Goal: Task Accomplishment & Management: Use online tool/utility

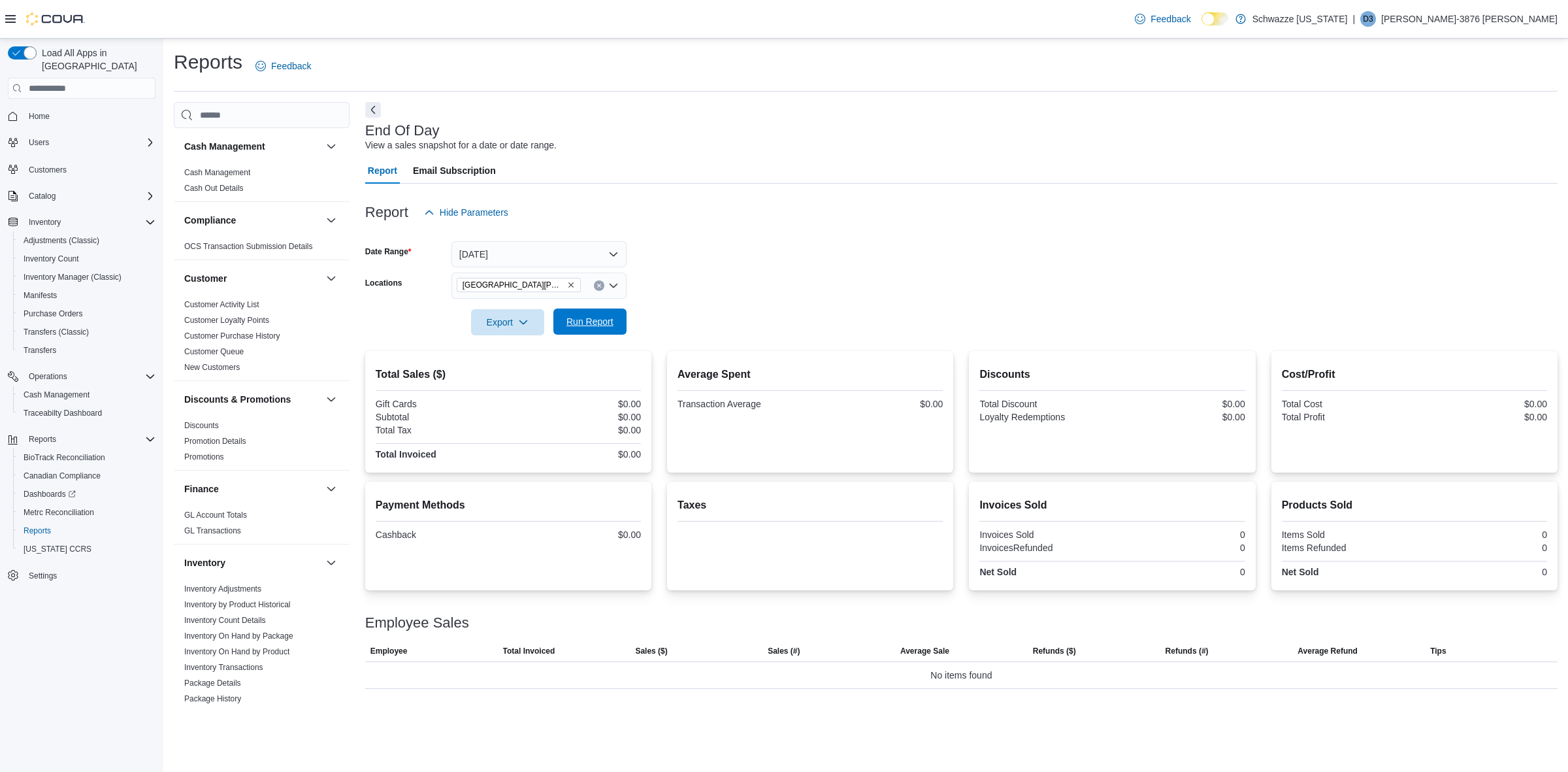
click at [588, 316] on span "Run Report" at bounding box center [590, 321] width 47 height 13
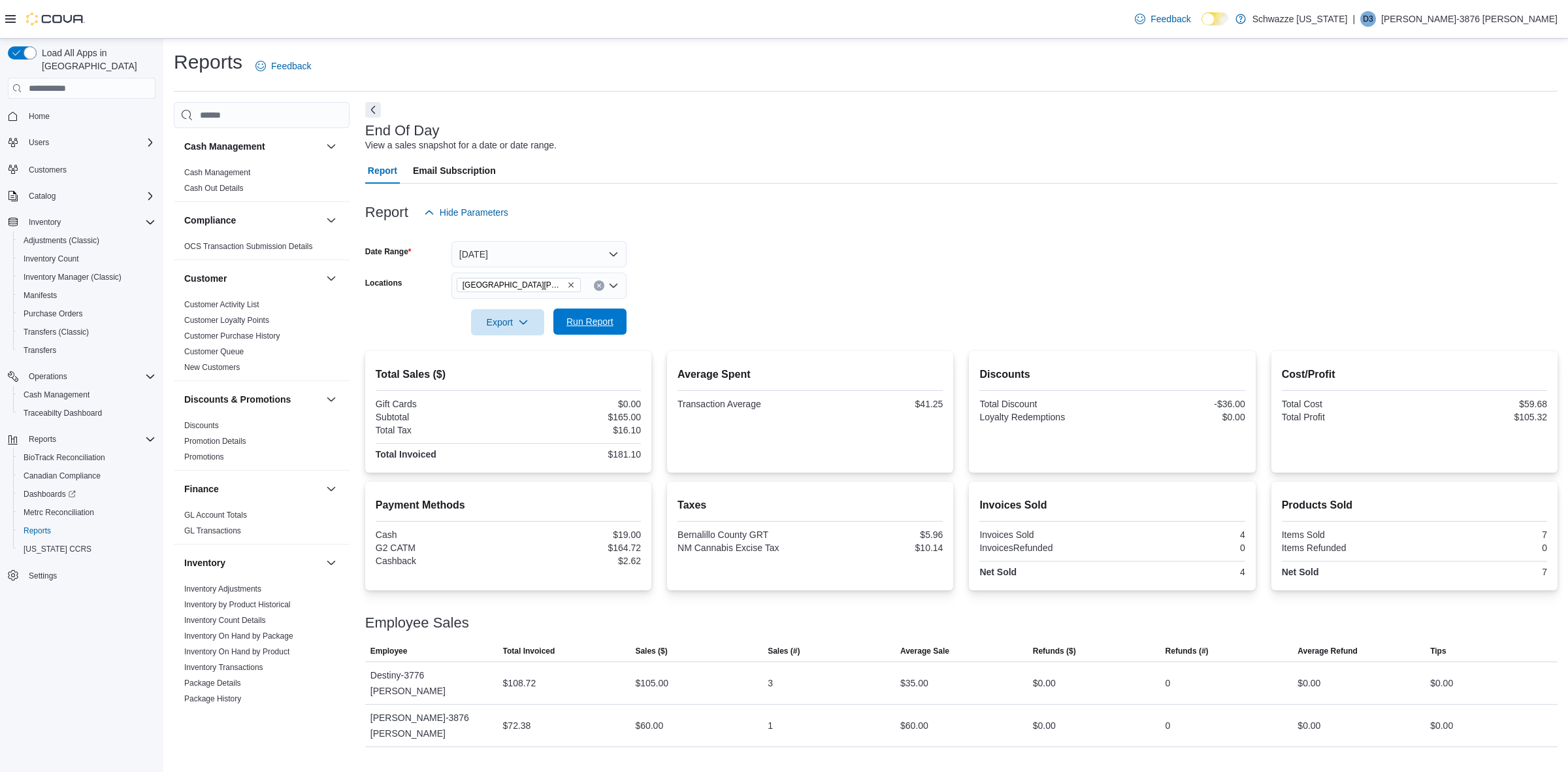
click at [618, 326] on span "Run Report" at bounding box center [590, 321] width 58 height 26
click at [619, 139] on div "End Of Day View a sales snapshot for a date or date range." at bounding box center [958, 137] width 1186 height 29
click at [658, 137] on div "End Of Day View a sales snapshot for a date or date range." at bounding box center [958, 137] width 1186 height 29
click at [601, 319] on span "Run Report" at bounding box center [590, 321] width 47 height 13
click at [610, 324] on span "Run Report" at bounding box center [590, 321] width 47 height 13
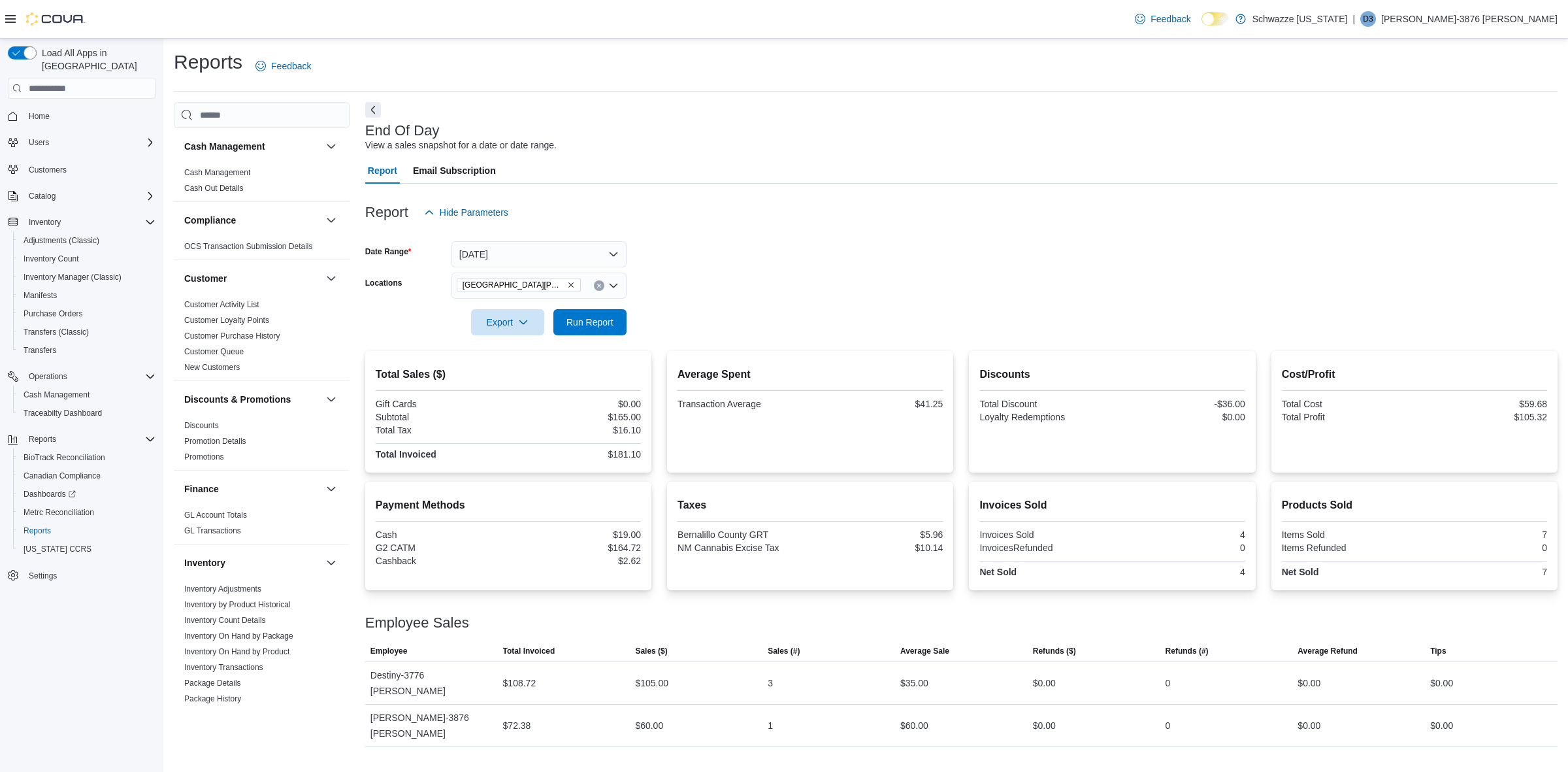
drag, startPoint x: 1006, startPoint y: 299, endPoint x: 1041, endPoint y: 278, distance: 40.8
click at [1026, 293] on form "Date Range [DATE] Locations [GEOGRAPHIC_DATA][PERSON_NAME] Export Run Report" at bounding box center [961, 281] width 1193 height 110
click at [608, 324] on span "Run Report" at bounding box center [590, 322] width 47 height 13
click at [585, 260] on button "[DATE]" at bounding box center [539, 254] width 175 height 26
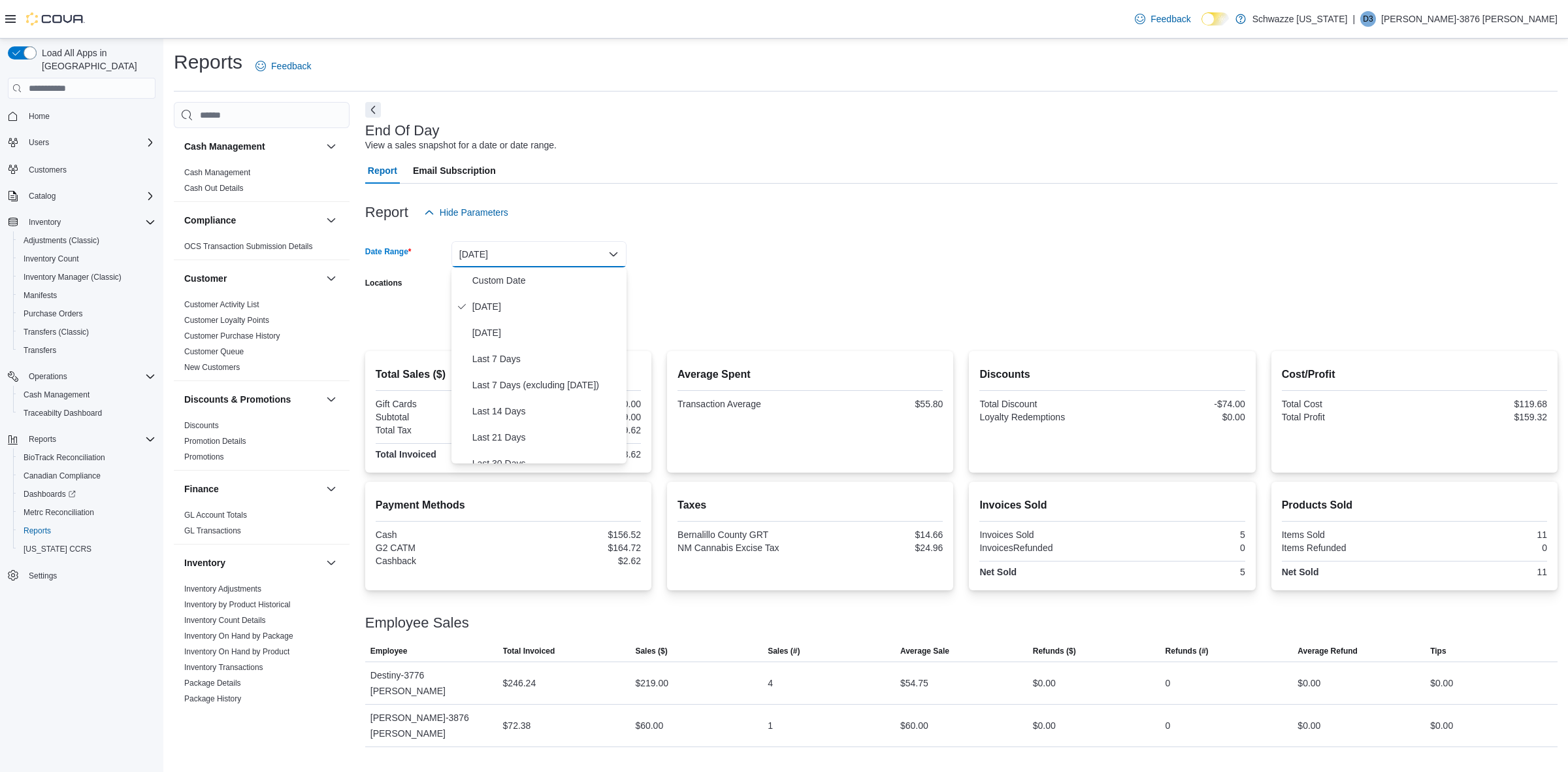
click at [674, 244] on form "Date Range [DATE] Locations [GEOGRAPHIC_DATA][PERSON_NAME] Export Run Report" at bounding box center [961, 281] width 1193 height 110
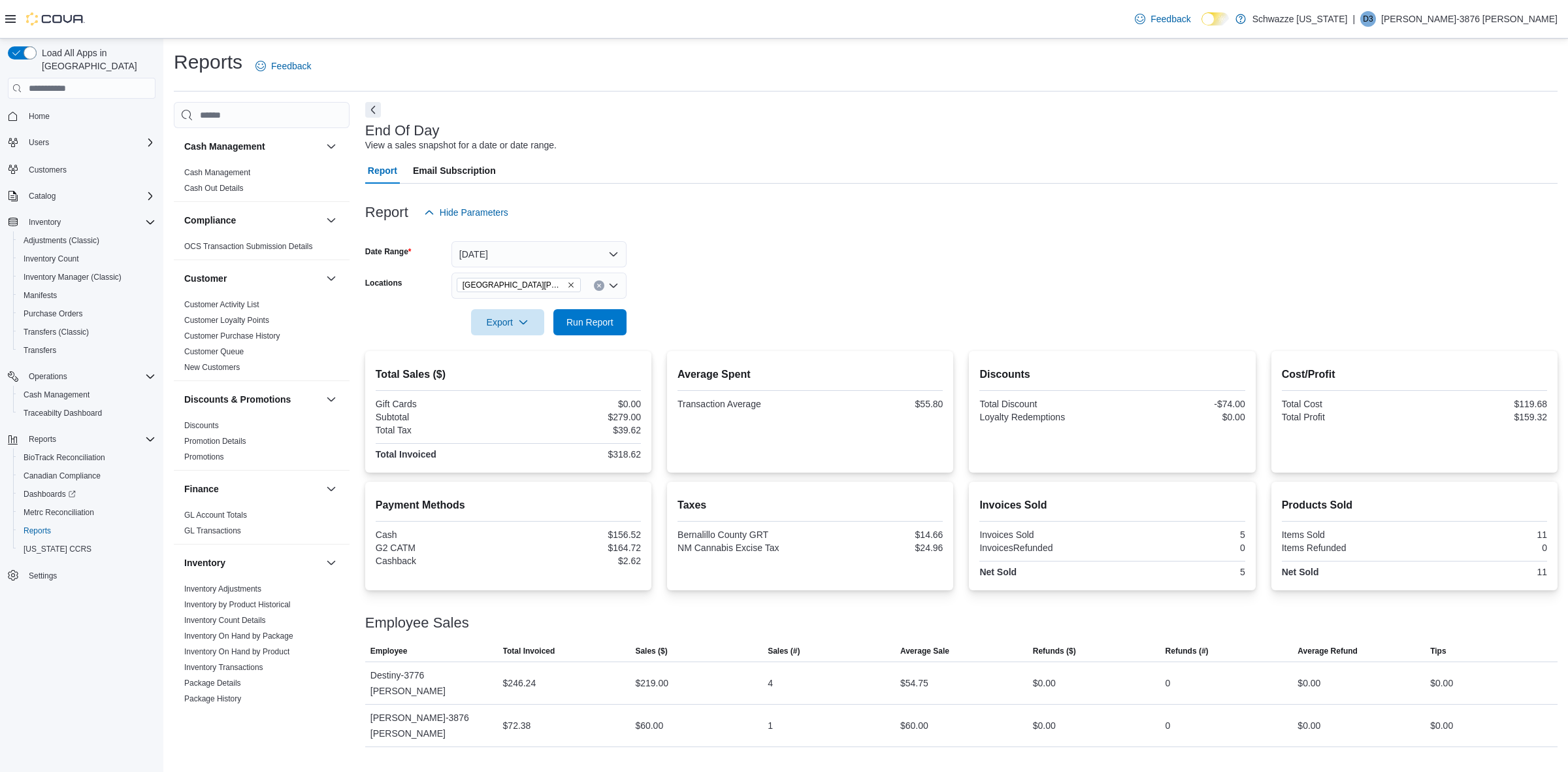
click at [590, 271] on form "Date Range [DATE] Locations [GEOGRAPHIC_DATA][PERSON_NAME] Export Run Report" at bounding box center [961, 281] width 1193 height 110
click at [551, 263] on button "[DATE]" at bounding box center [539, 254] width 175 height 26
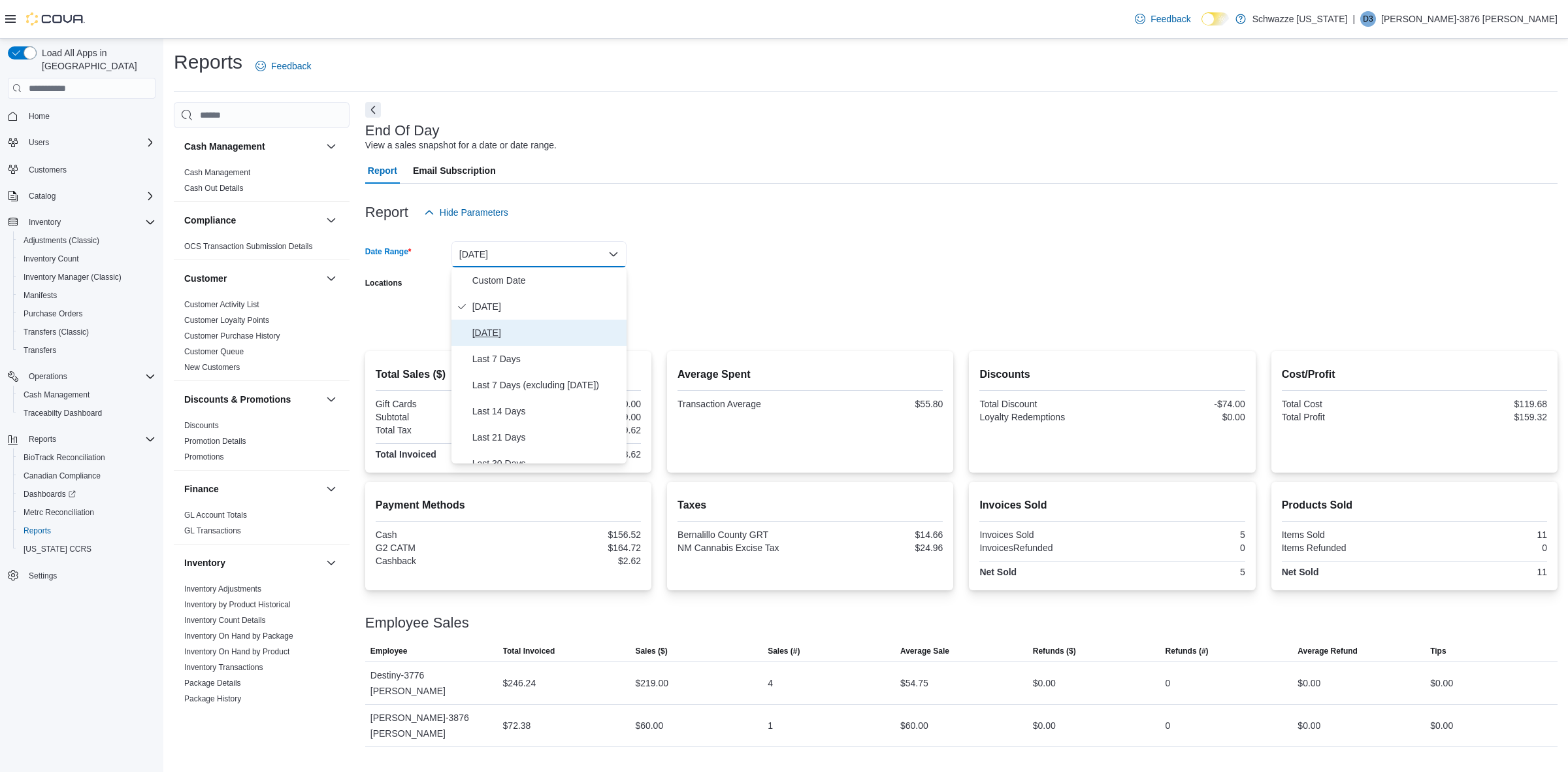
click at [542, 331] on span "[DATE]" at bounding box center [547, 333] width 149 height 16
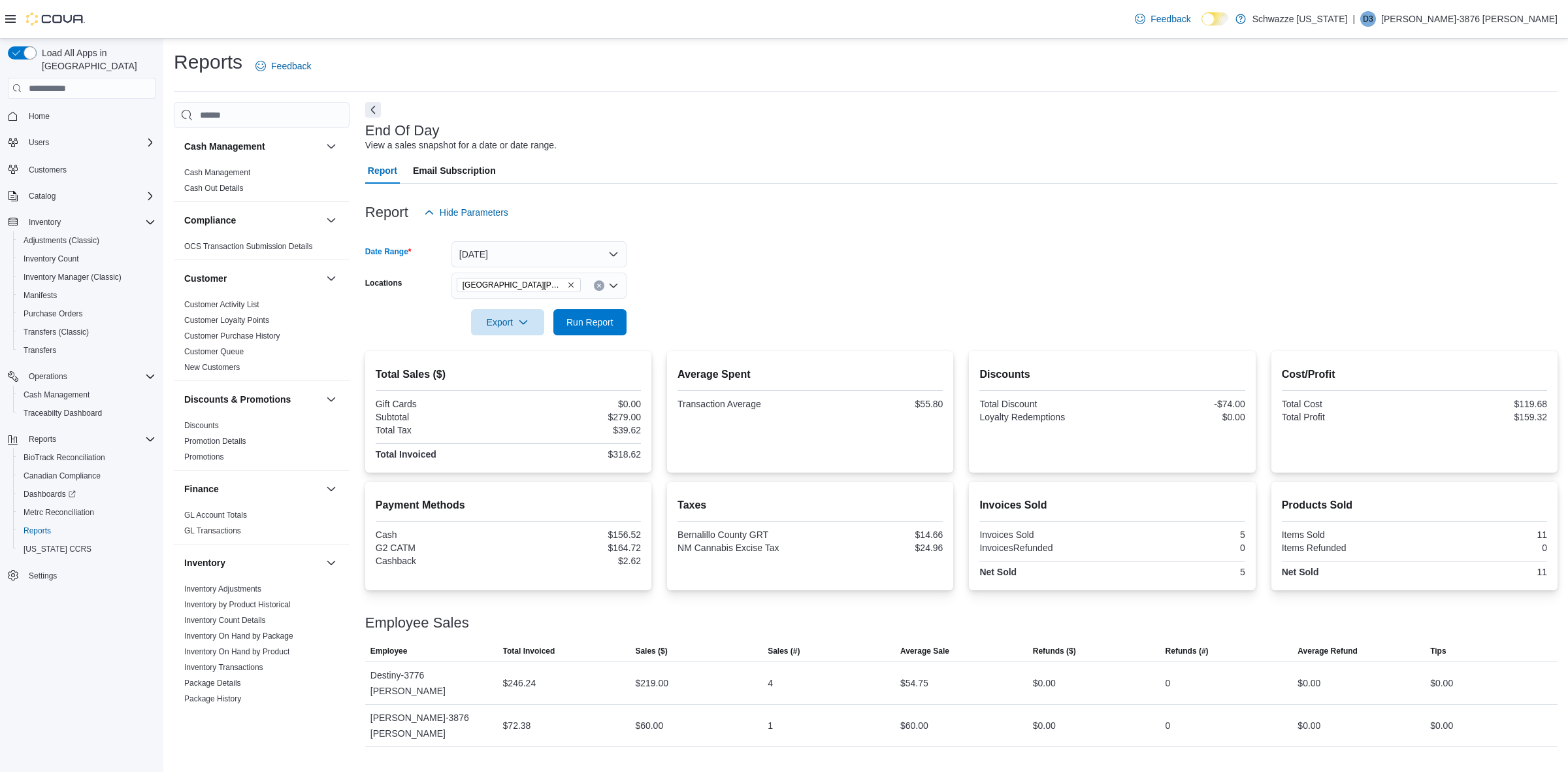
click at [601, 286] on icon "Clear input" at bounding box center [599, 285] width 5 height 5
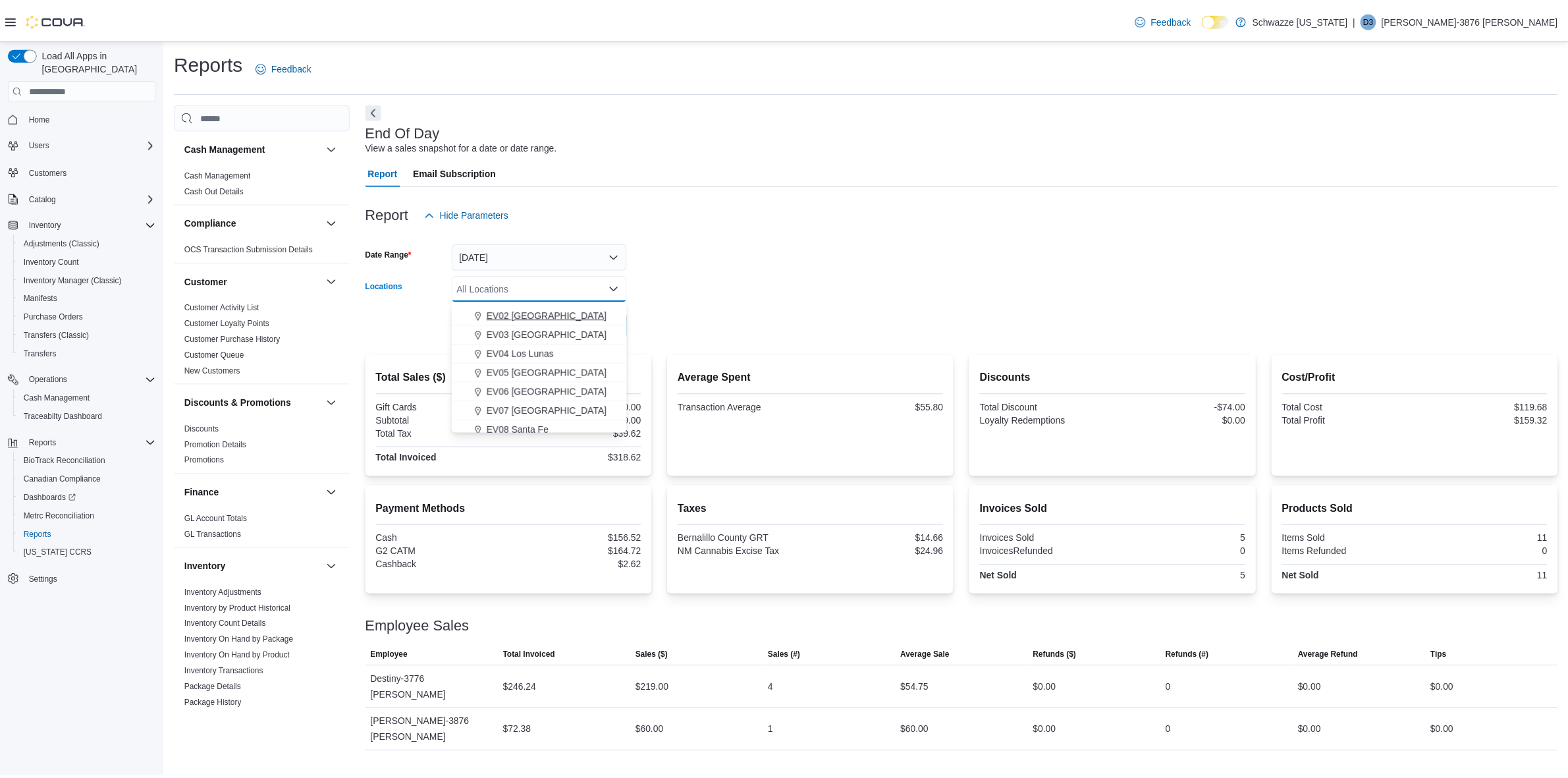
scroll to position [82, 0]
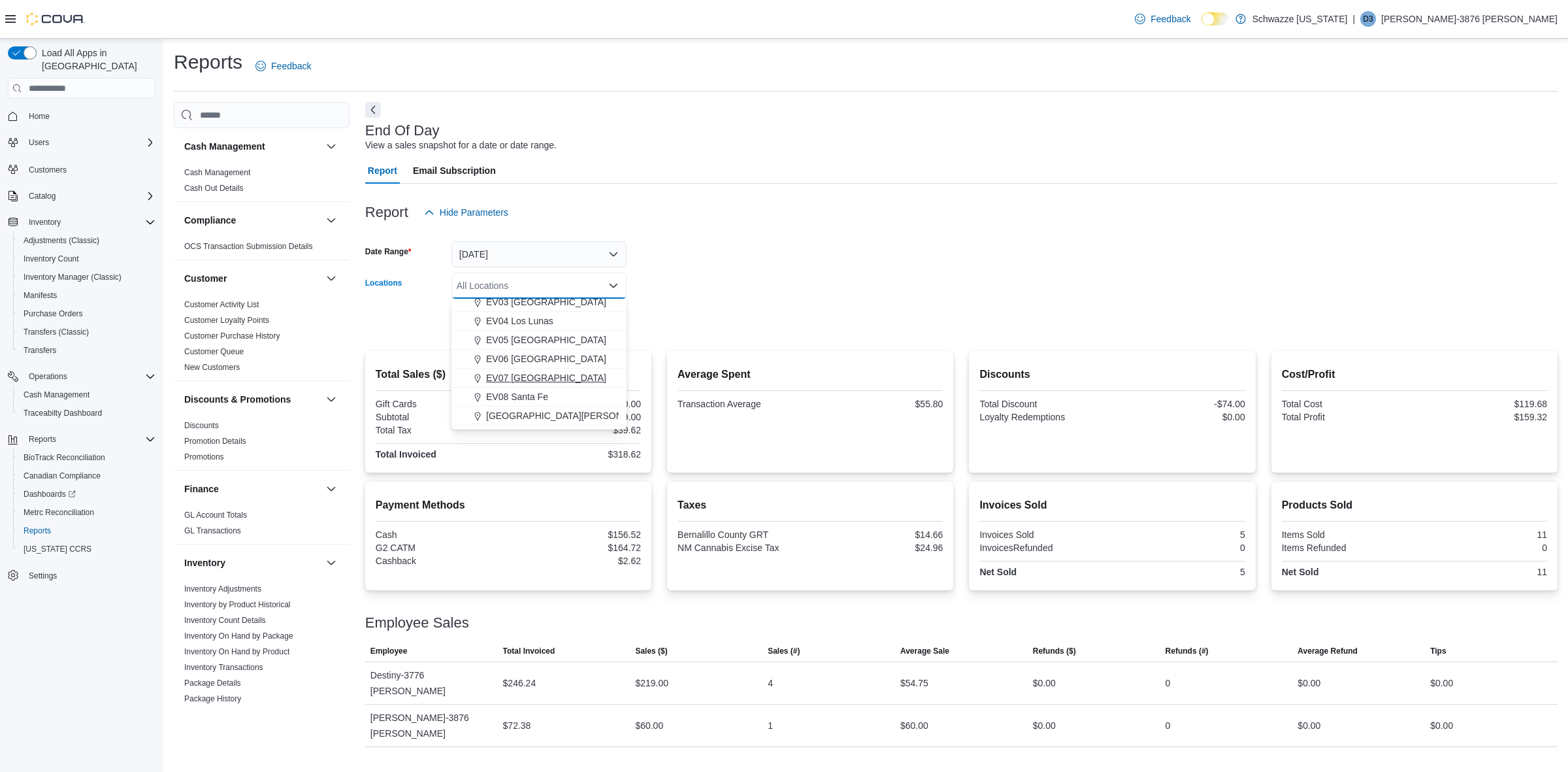
click at [566, 371] on span "EV07 [GEOGRAPHIC_DATA]" at bounding box center [546, 378] width 120 height 13
click at [658, 316] on form "Date Range [DATE] Locations [GEOGRAPHIC_DATA] [GEOGRAPHIC_DATA] Combo box. Sele…" at bounding box center [961, 281] width 1193 height 110
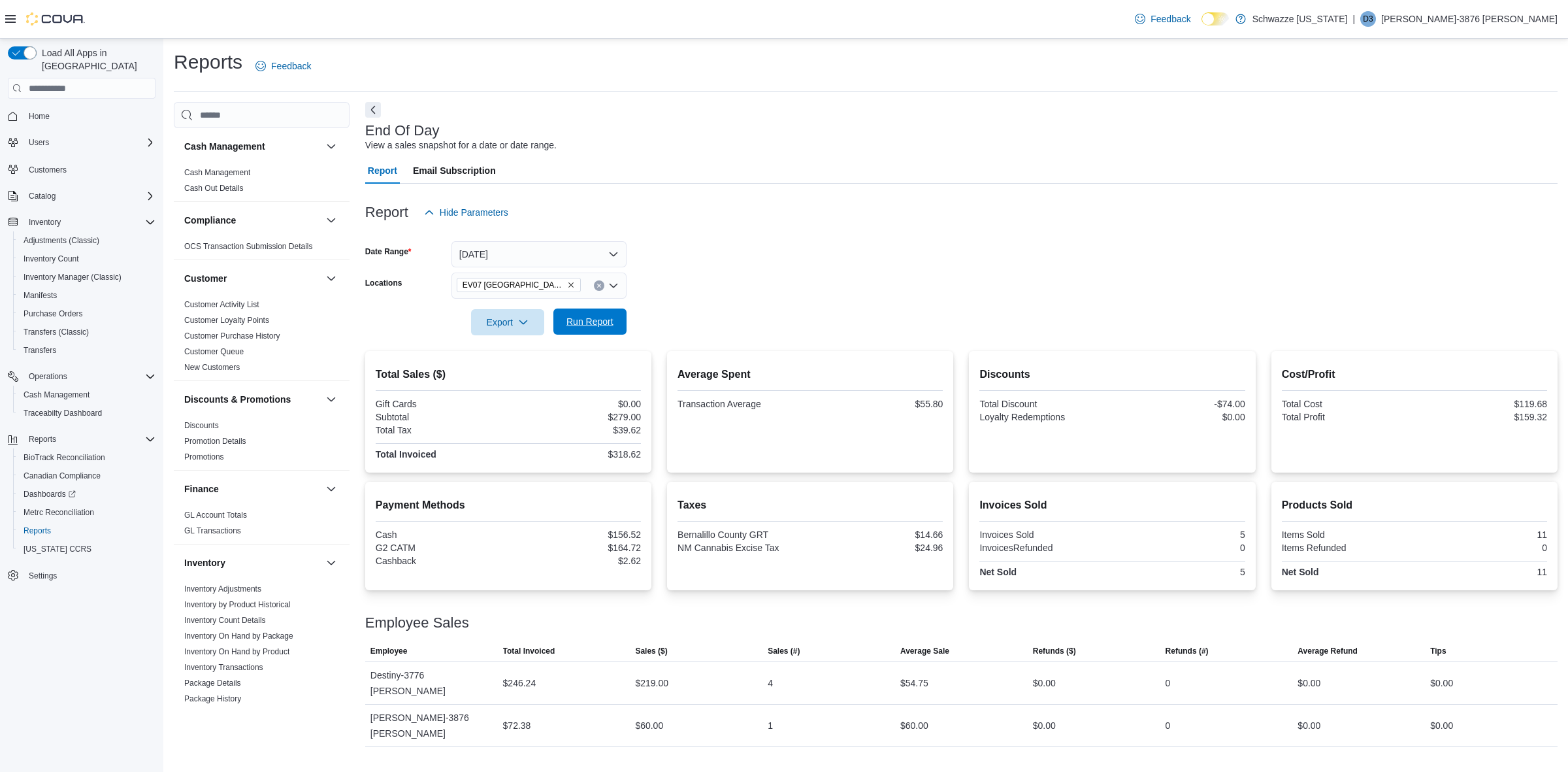
click at [614, 314] on span "Run Report" at bounding box center [590, 321] width 58 height 26
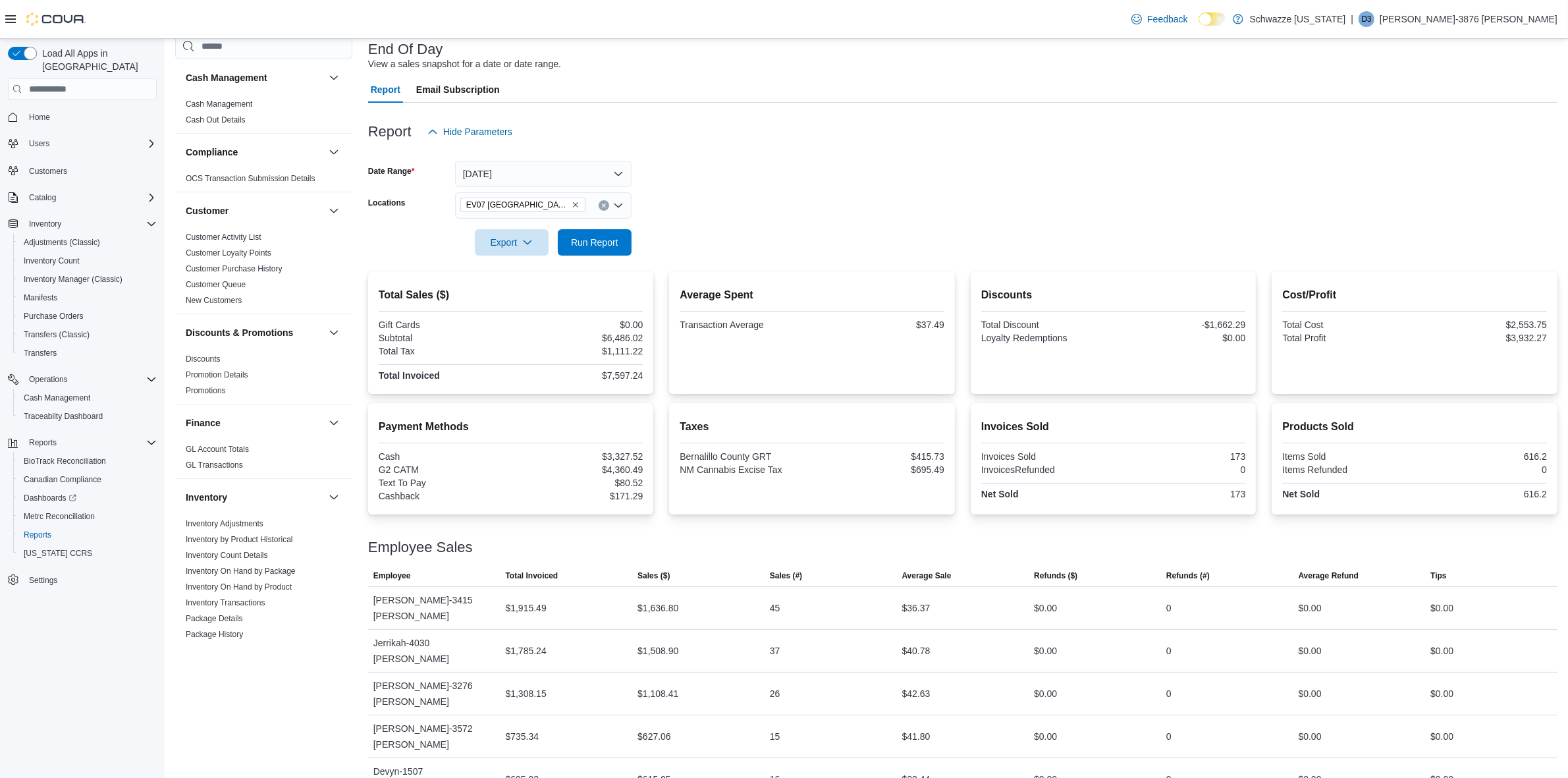
scroll to position [119, 0]
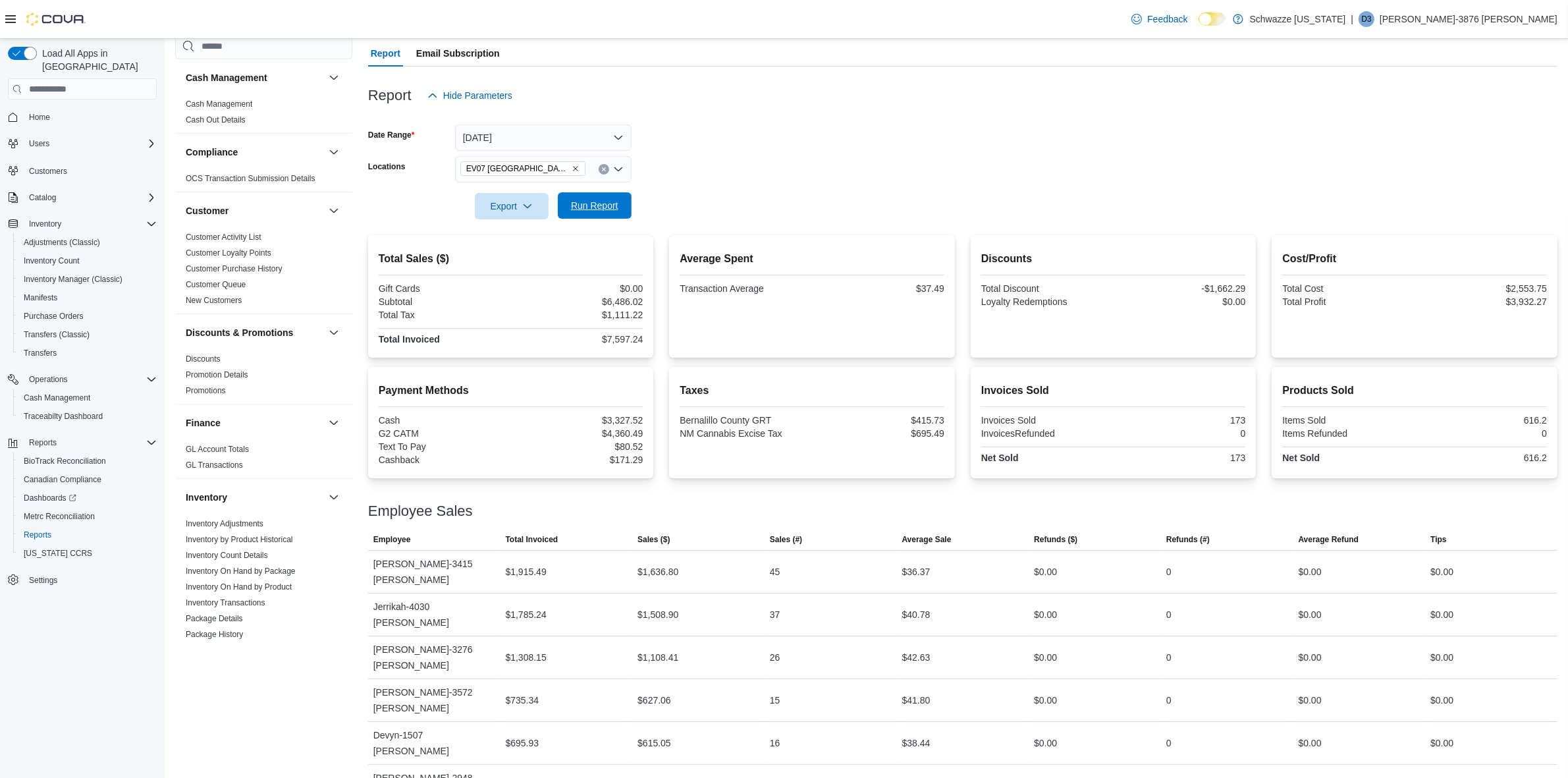
click at [611, 212] on span "Run Report" at bounding box center [595, 206] width 47 height 13
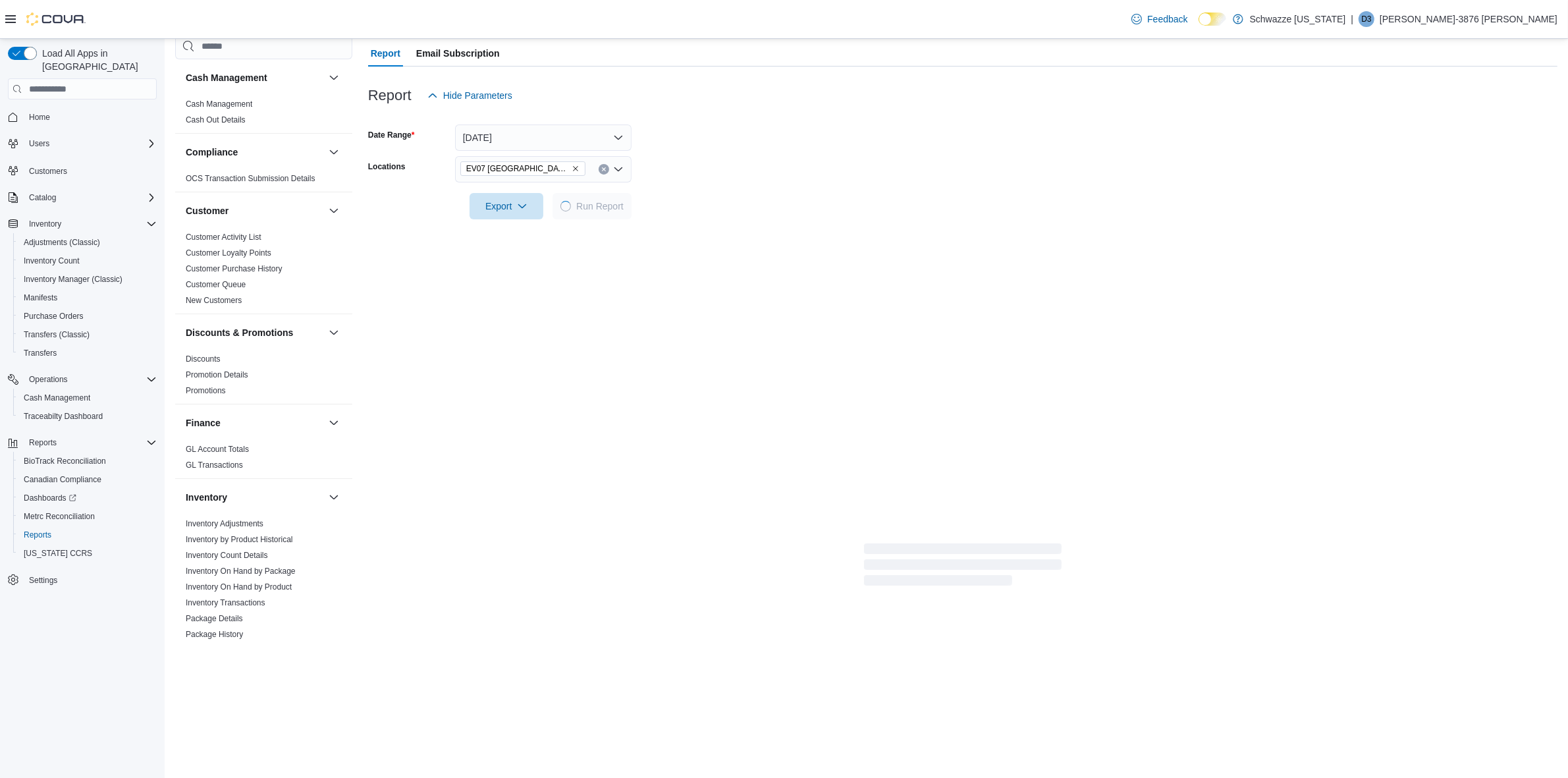
click at [604, 165] on button "Clear input" at bounding box center [603, 169] width 11 height 11
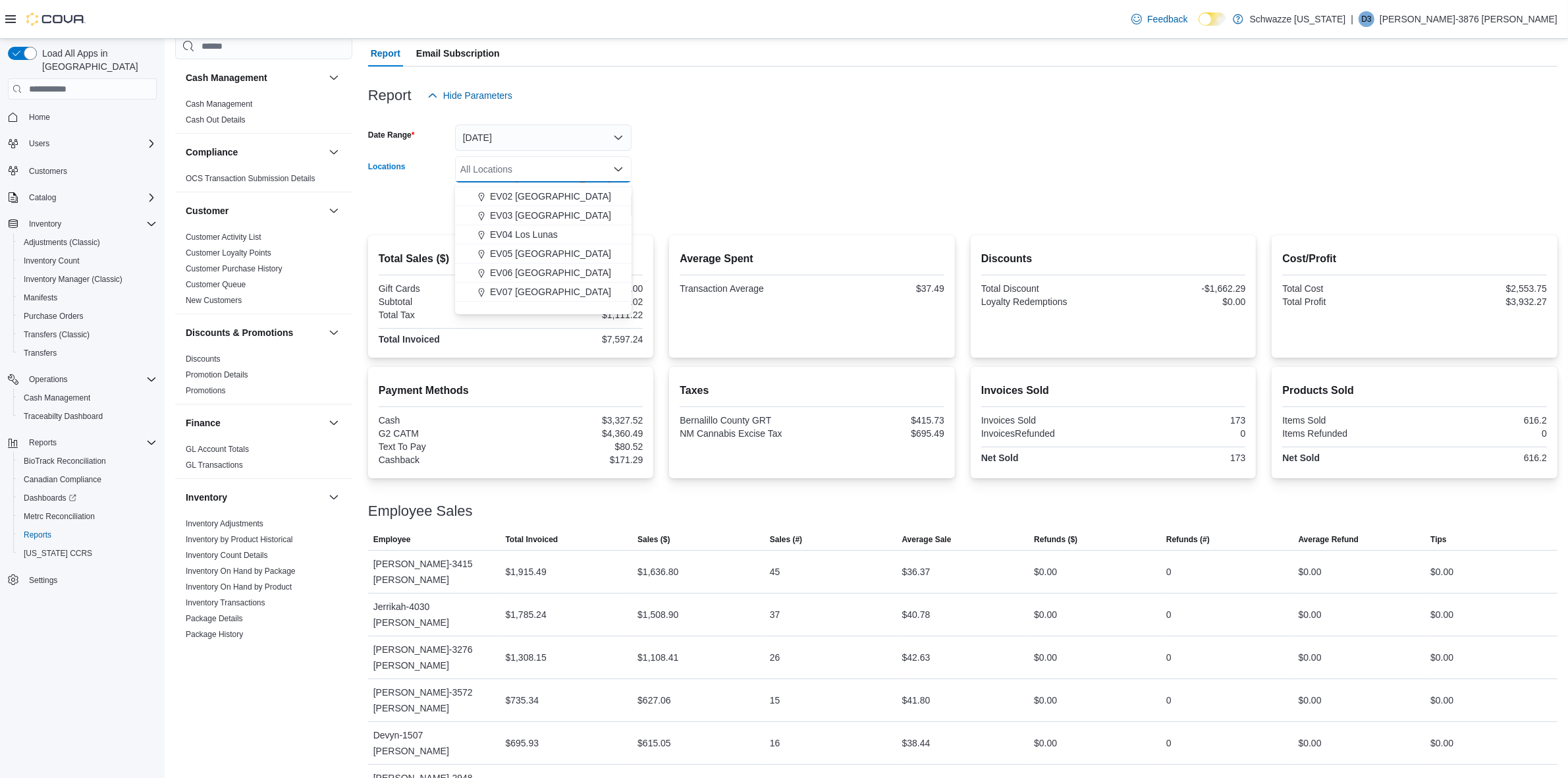
scroll to position [82, 0]
click at [576, 293] on button "[GEOGRAPHIC_DATA][PERSON_NAME]" at bounding box center [543, 301] width 176 height 19
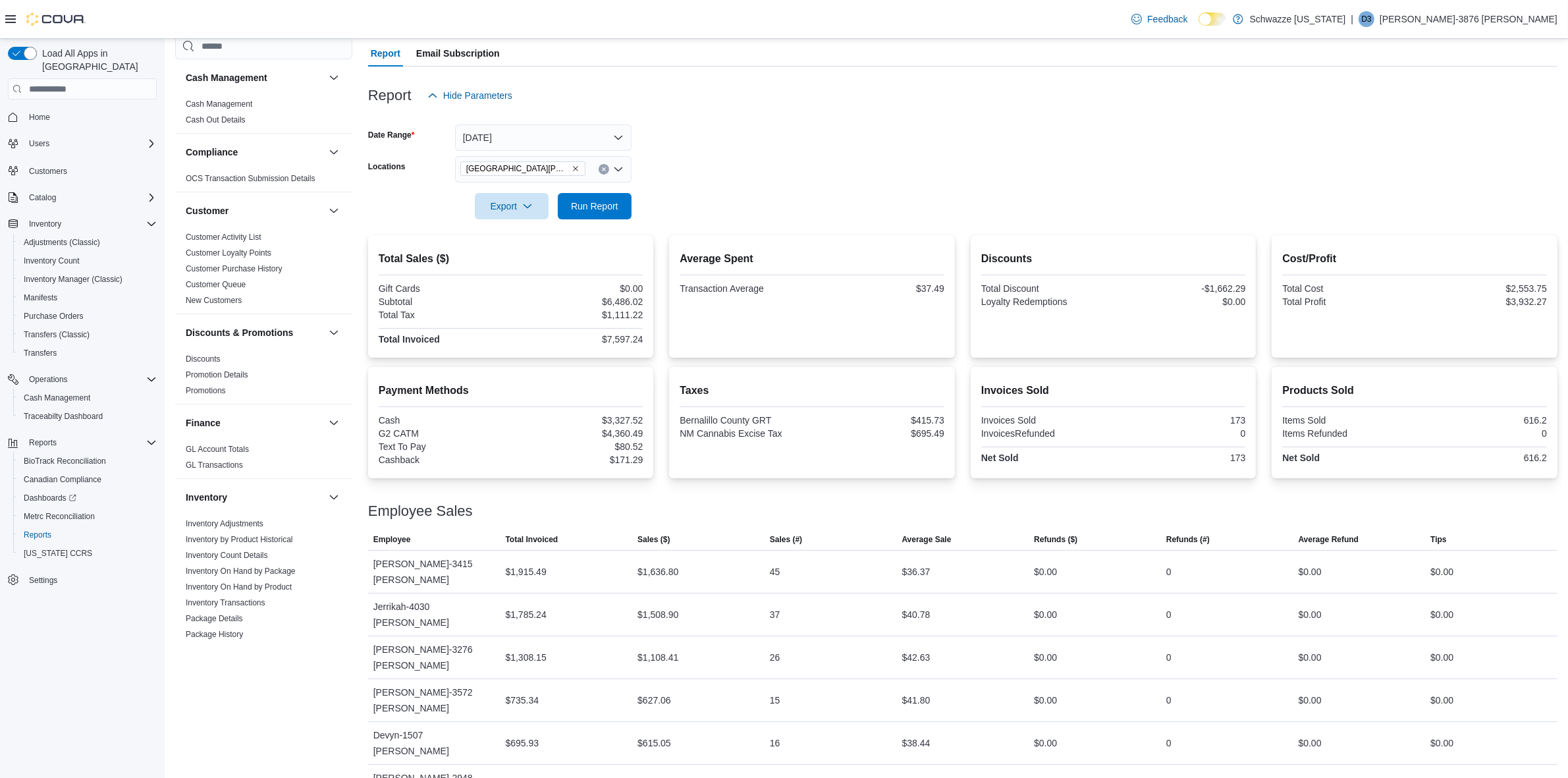
click at [640, 189] on div at bounding box center [963, 188] width 1190 height 11
click at [600, 209] on span "Run Report" at bounding box center [595, 206] width 47 height 13
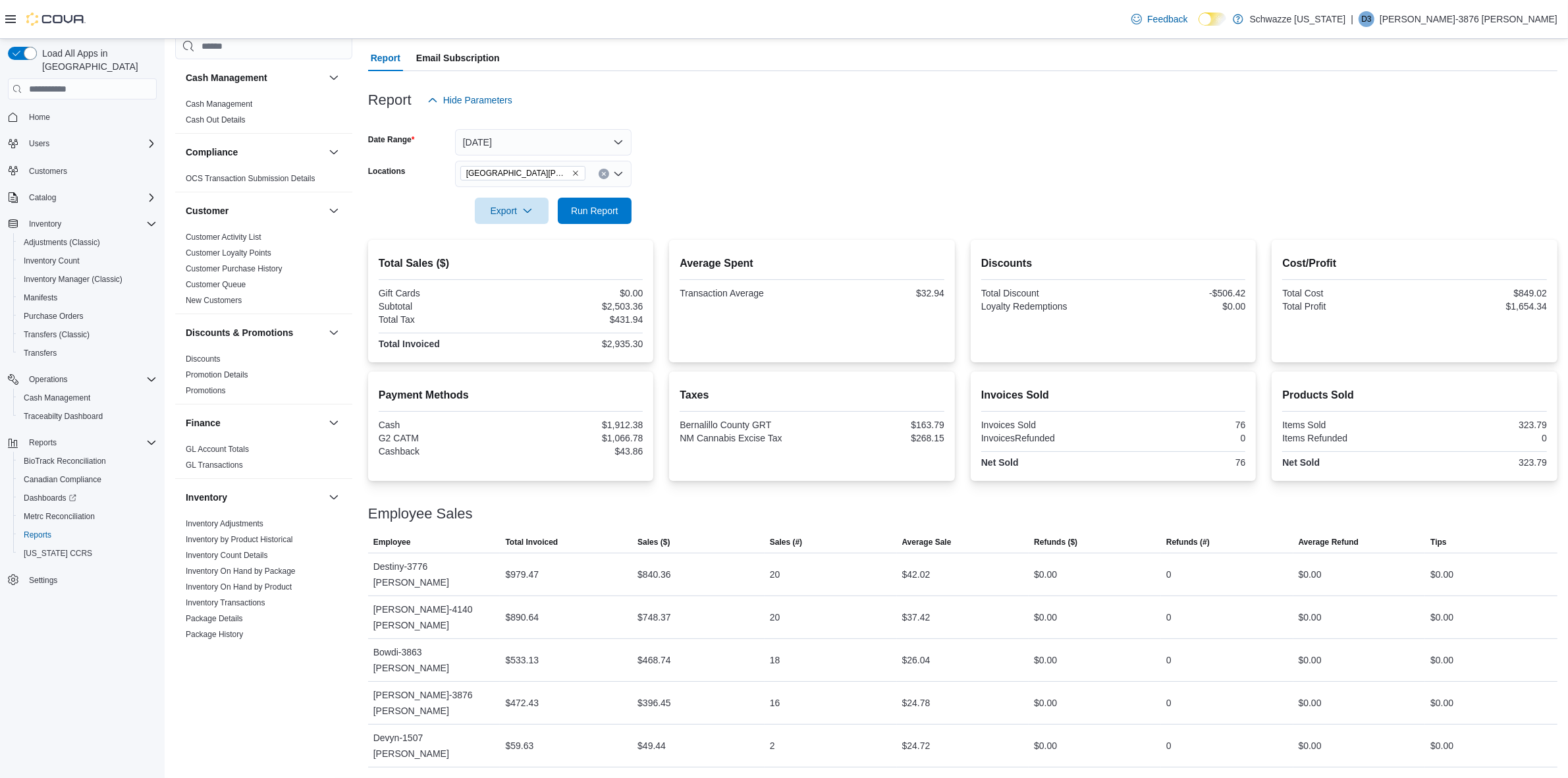
scroll to position [35, 0]
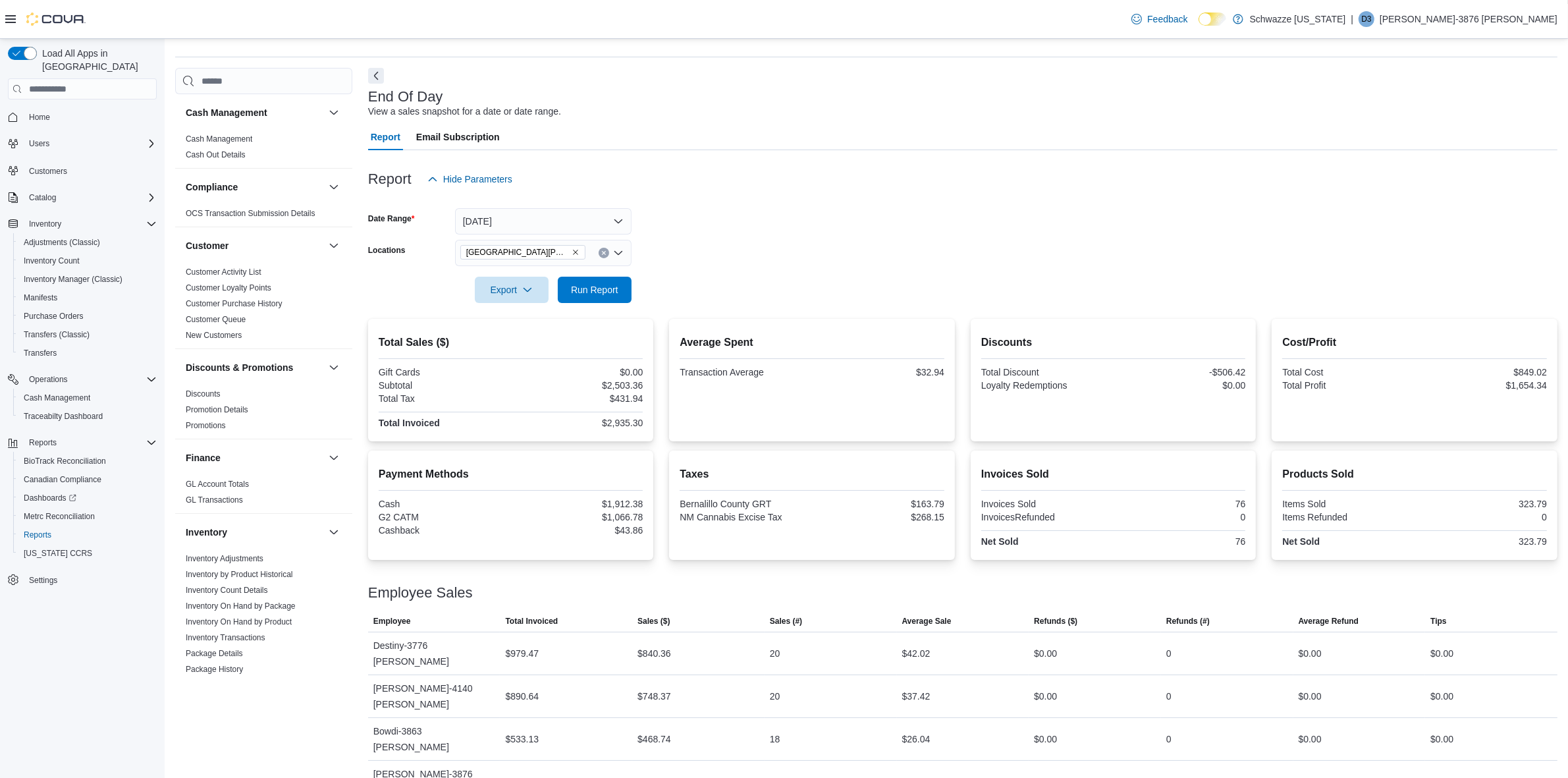
click at [560, 202] on div at bounding box center [963, 200] width 1190 height 16
click at [563, 214] on button "[DATE]" at bounding box center [543, 221] width 176 height 27
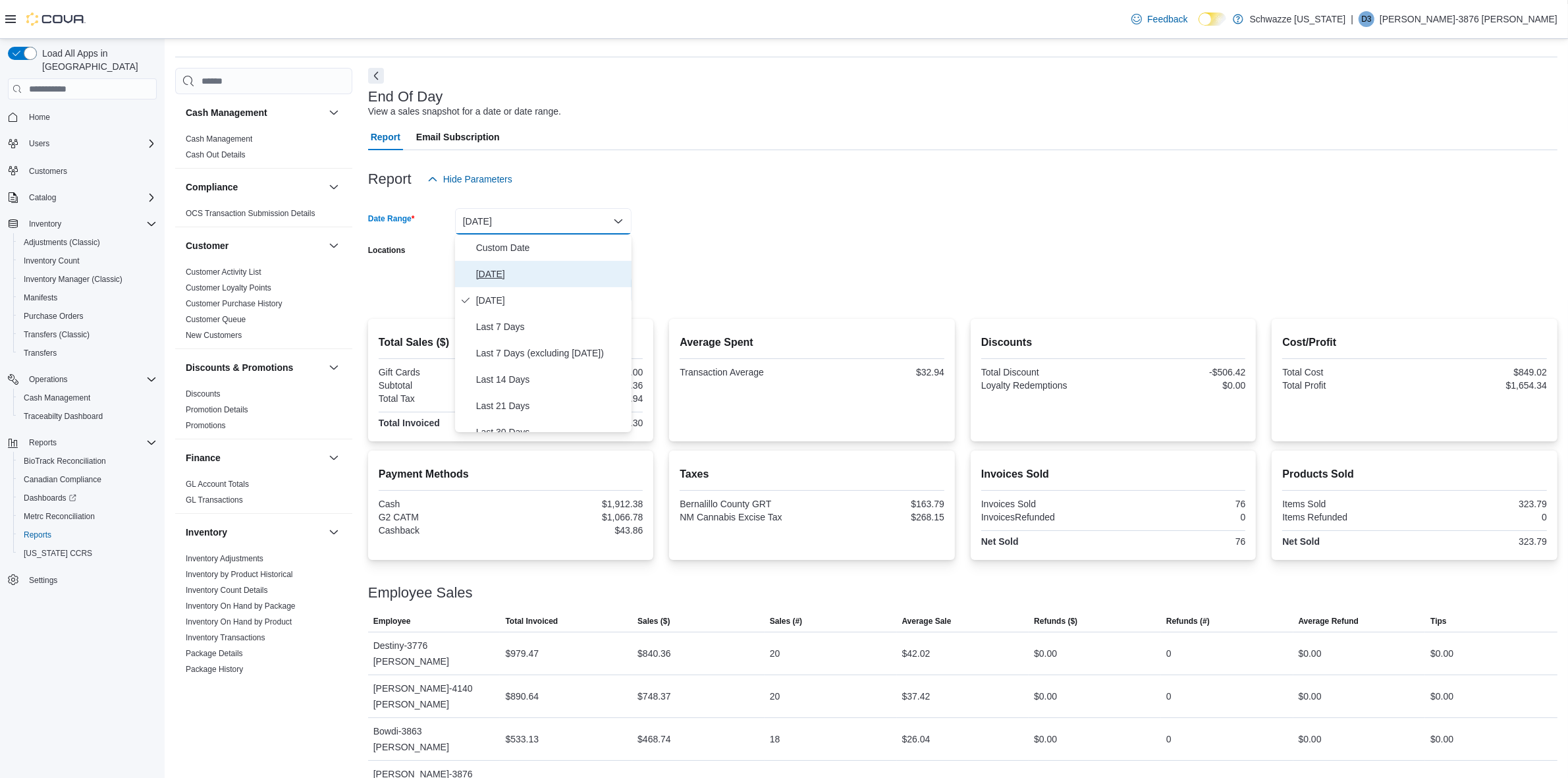
click at [541, 272] on span "[DATE]" at bounding box center [551, 274] width 150 height 16
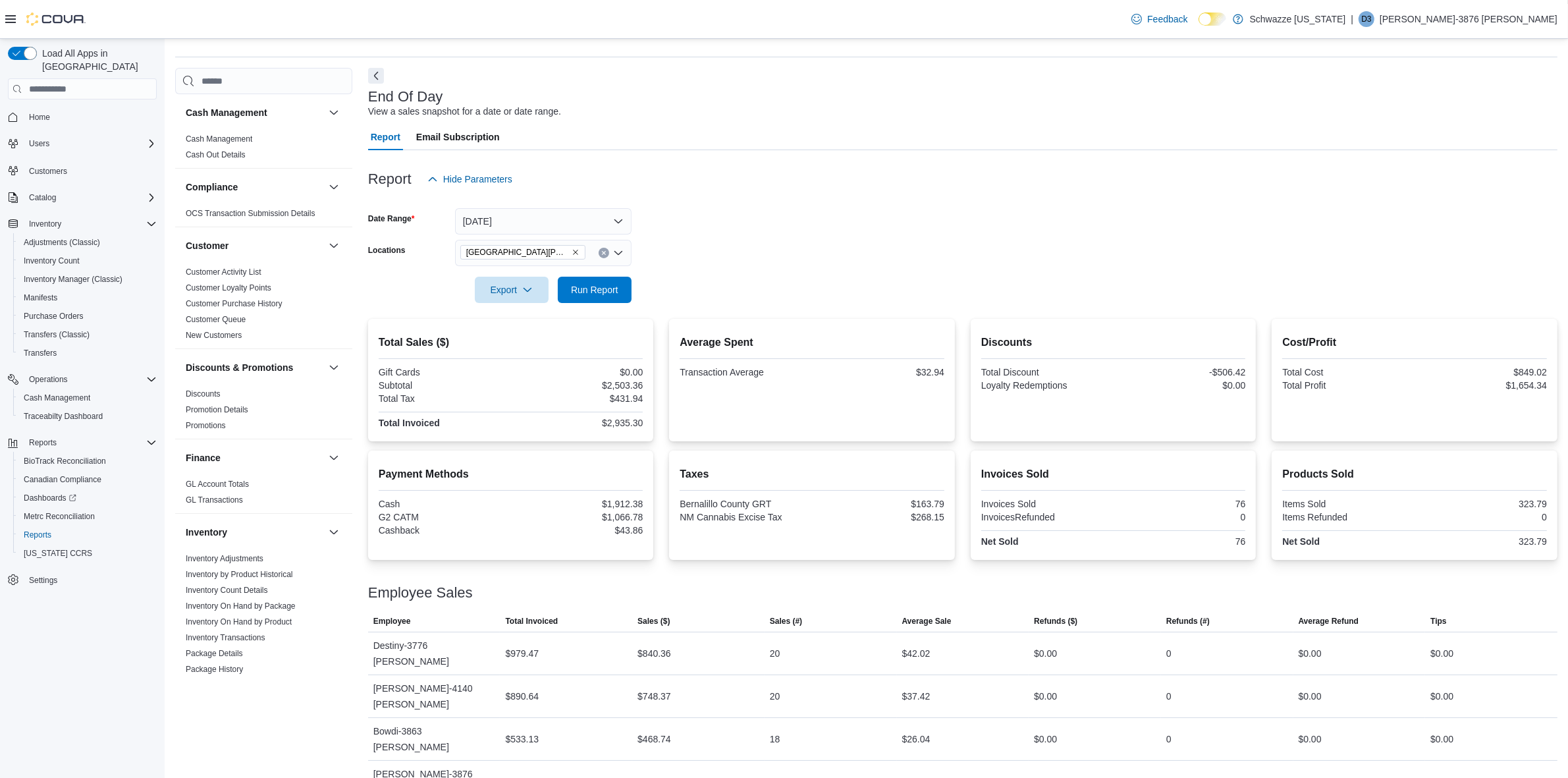
click at [654, 238] on form "Date Range [DATE] Locations [GEOGRAPHIC_DATA][PERSON_NAME] Export Run Report" at bounding box center [963, 248] width 1190 height 111
click at [616, 279] on span "Run Report" at bounding box center [594, 289] width 58 height 27
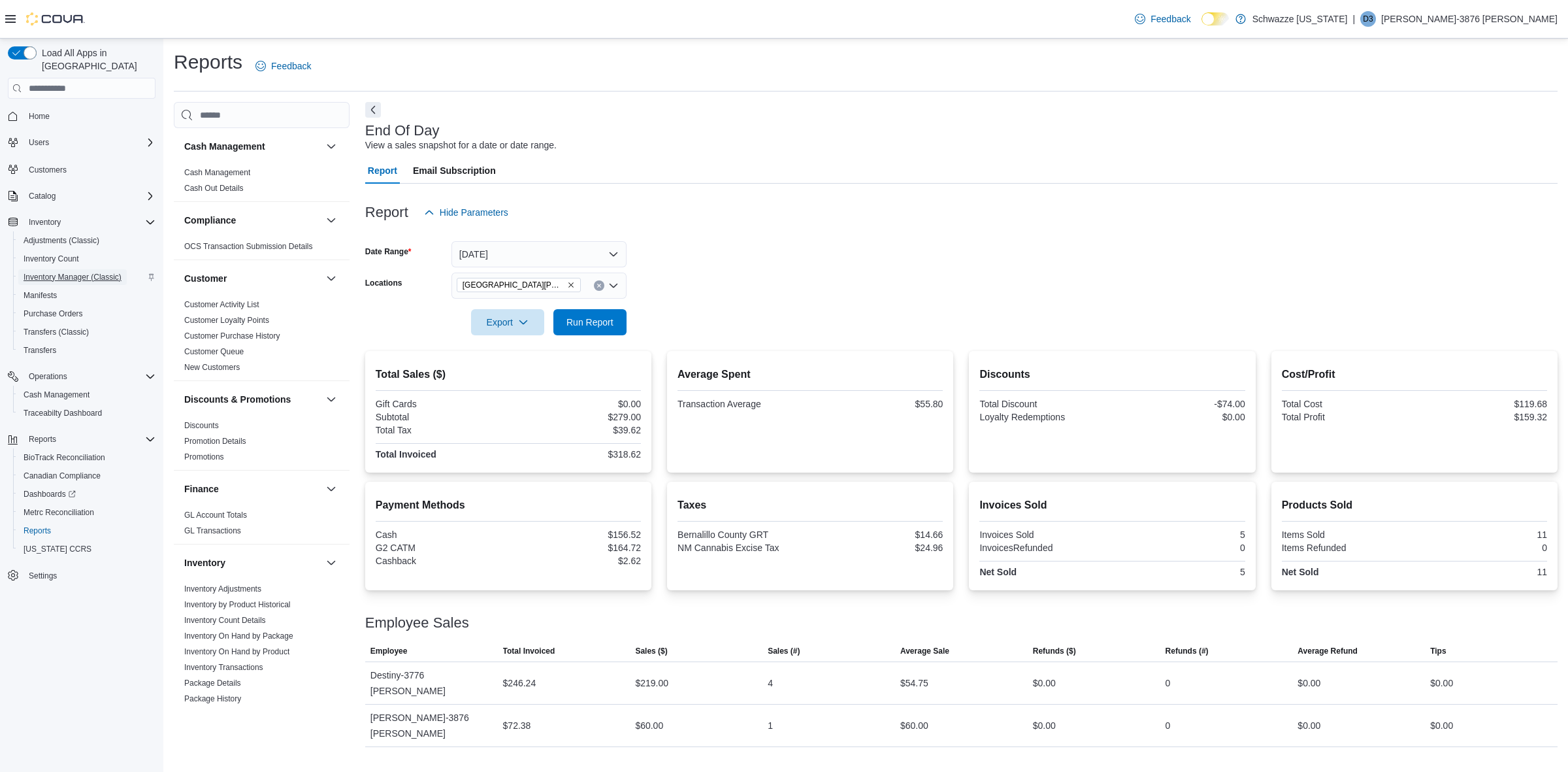
click at [71, 272] on span "Inventory Manager (Classic)" at bounding box center [72, 277] width 98 height 11
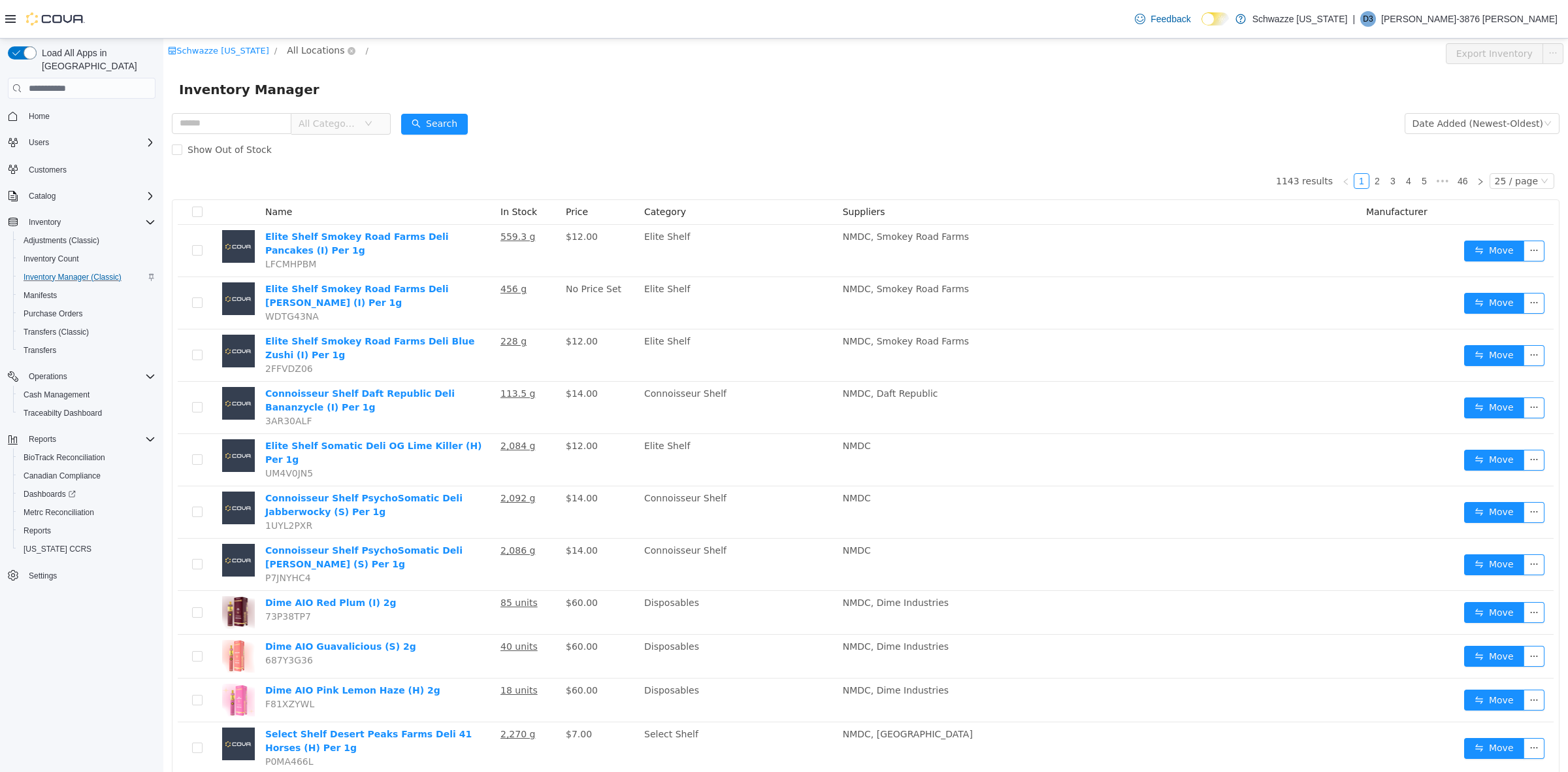
click at [317, 45] on span "All Locations" at bounding box center [315, 50] width 58 height 14
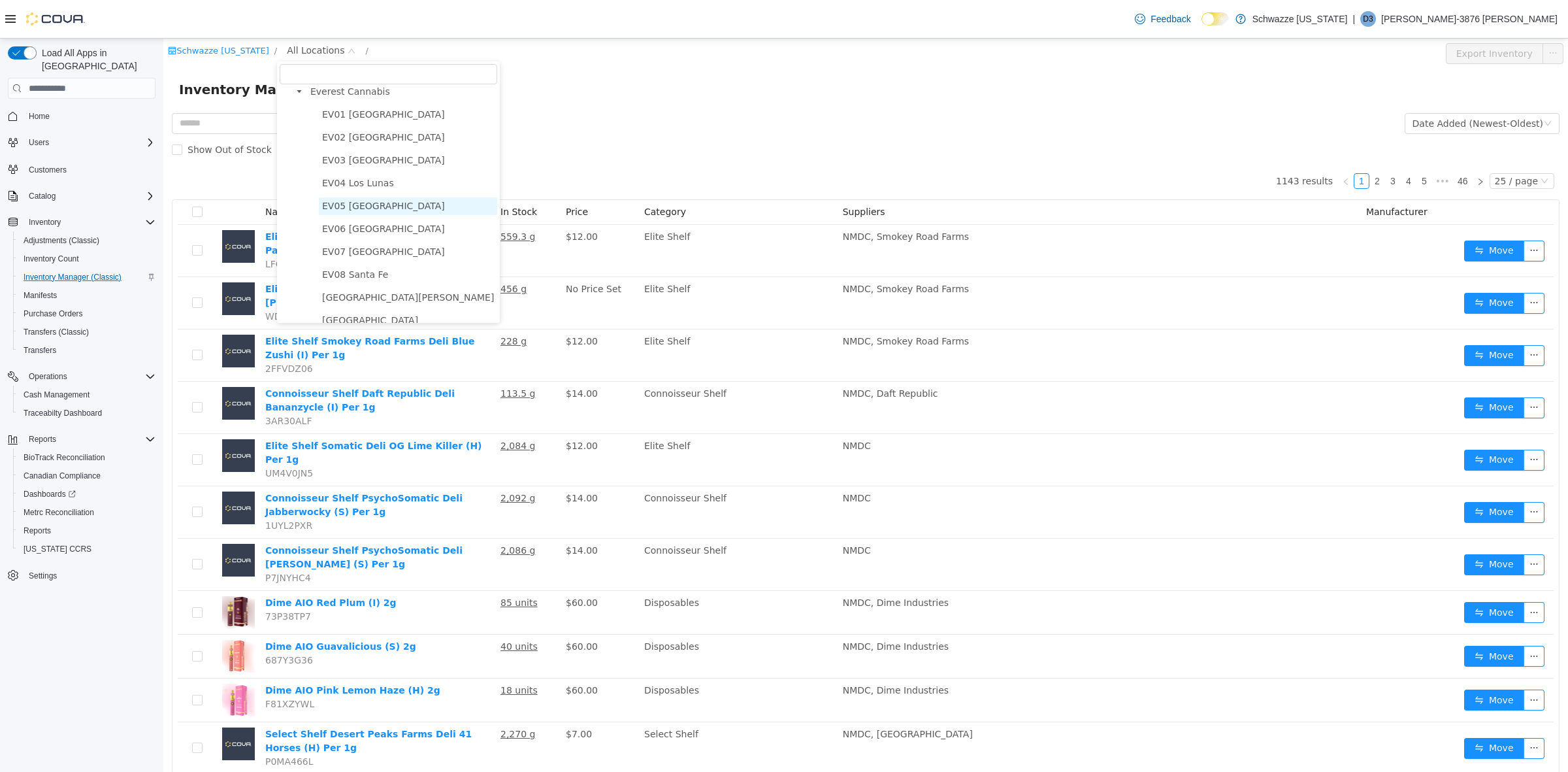
scroll to position [81, 0]
click at [381, 246] on span "[GEOGRAPHIC_DATA][PERSON_NAME]" at bounding box center [408, 245] width 172 height 11
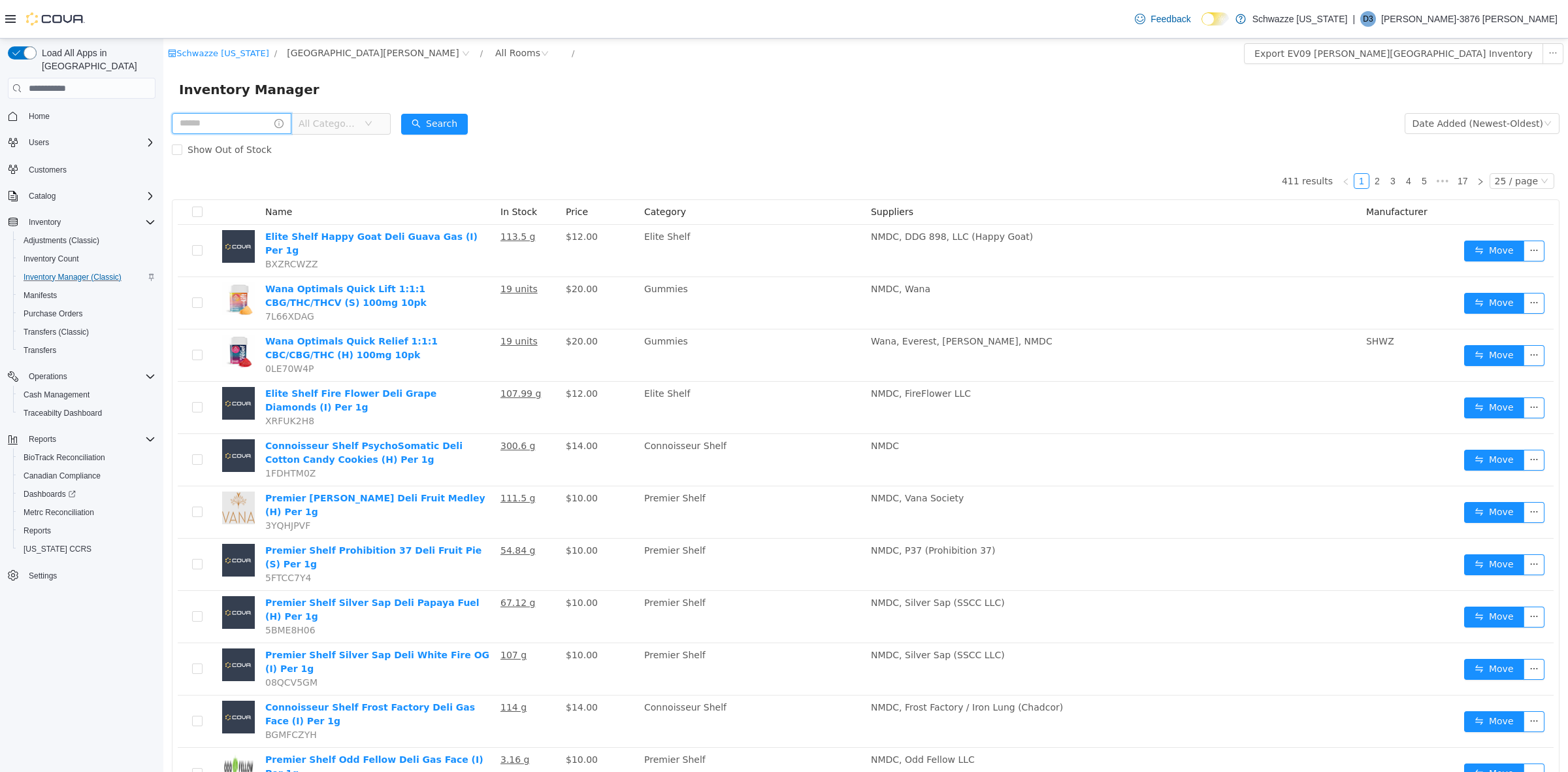
click at [261, 119] on input "text" at bounding box center [232, 123] width 120 height 21
type input "*"
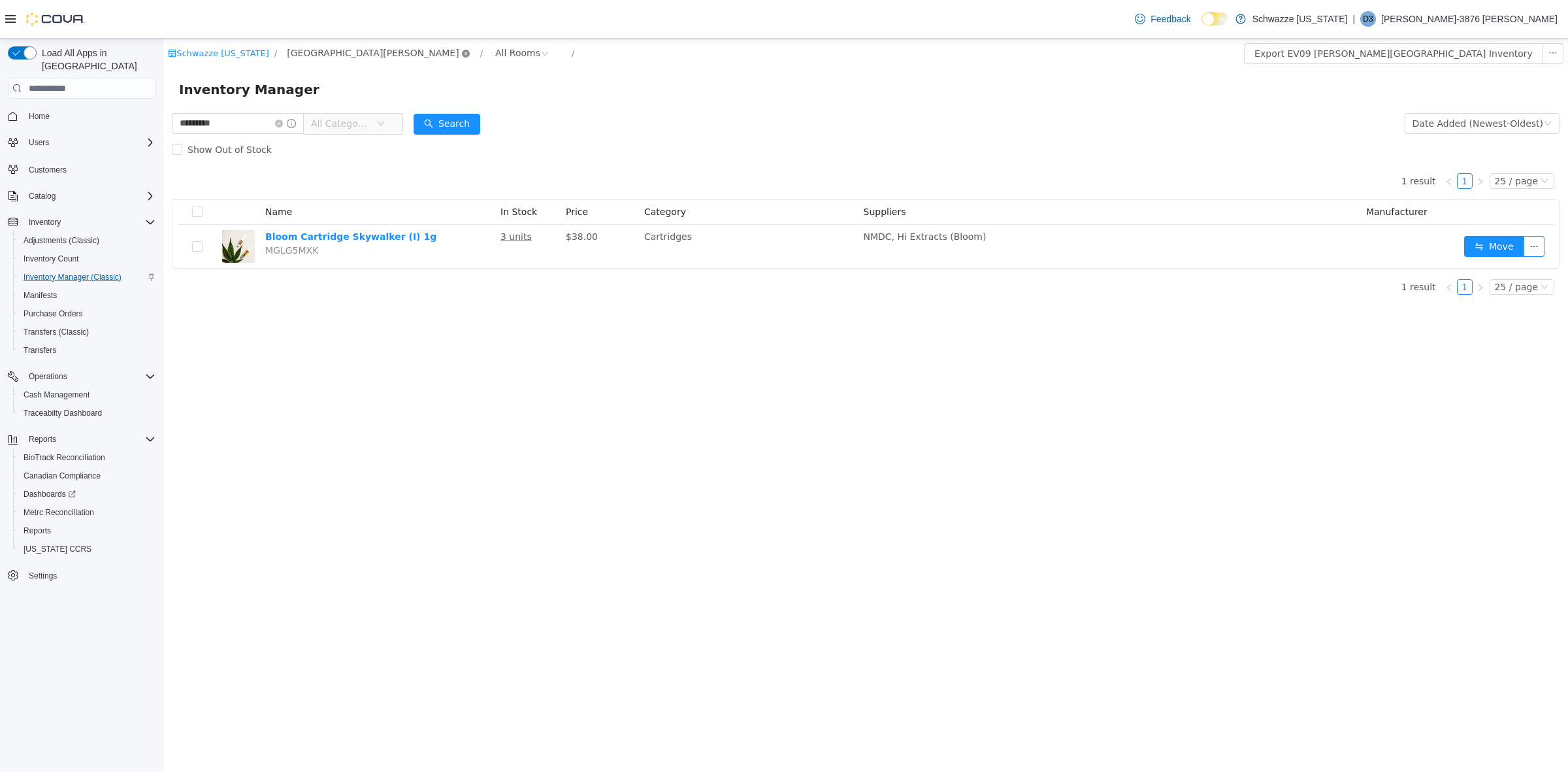
click at [462, 54] on icon "icon: close-circle" at bounding box center [465, 54] width 8 height 8
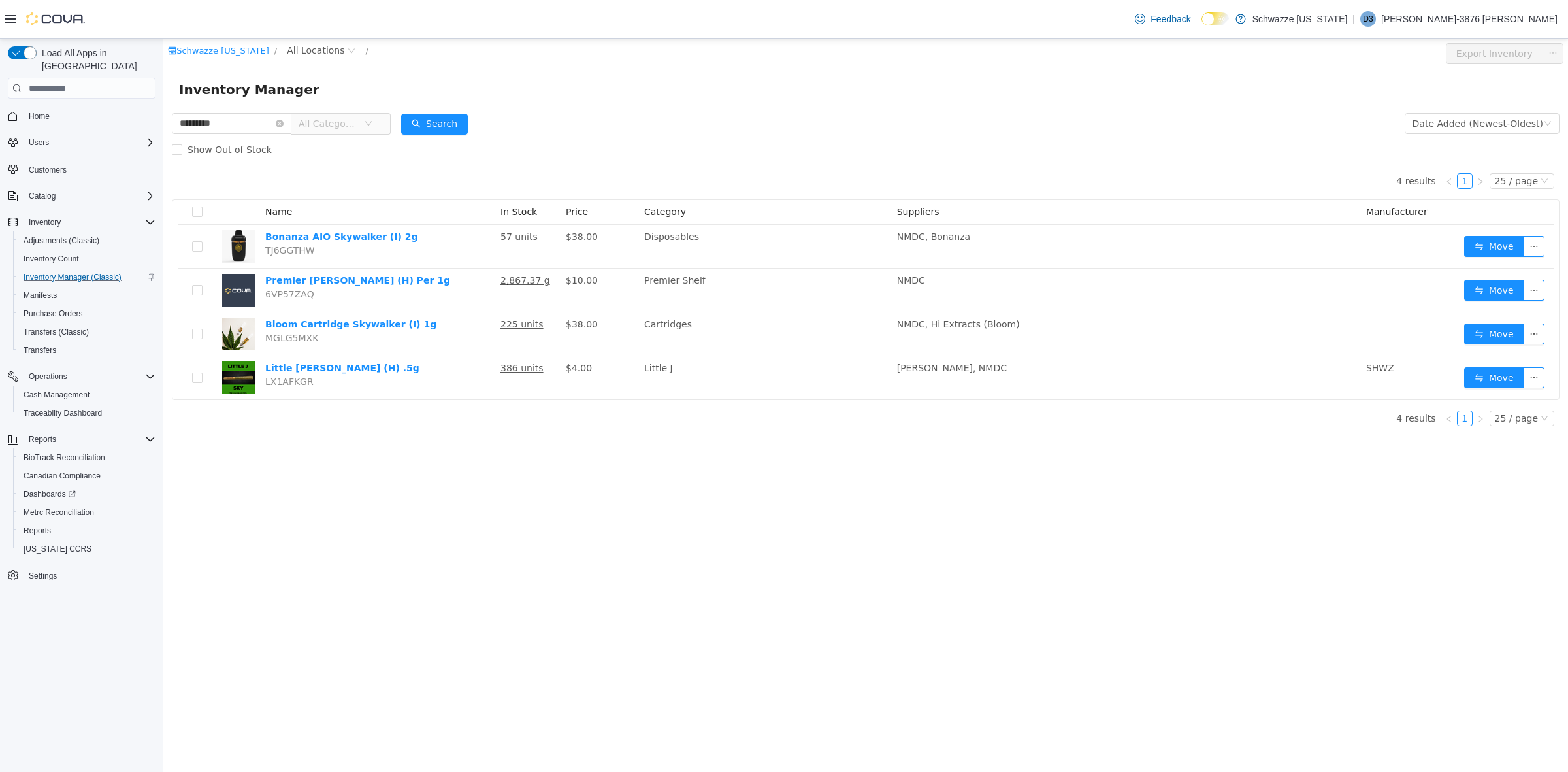
click at [433, 139] on div "Show Out of Stock" at bounding box center [866, 149] width 1388 height 26
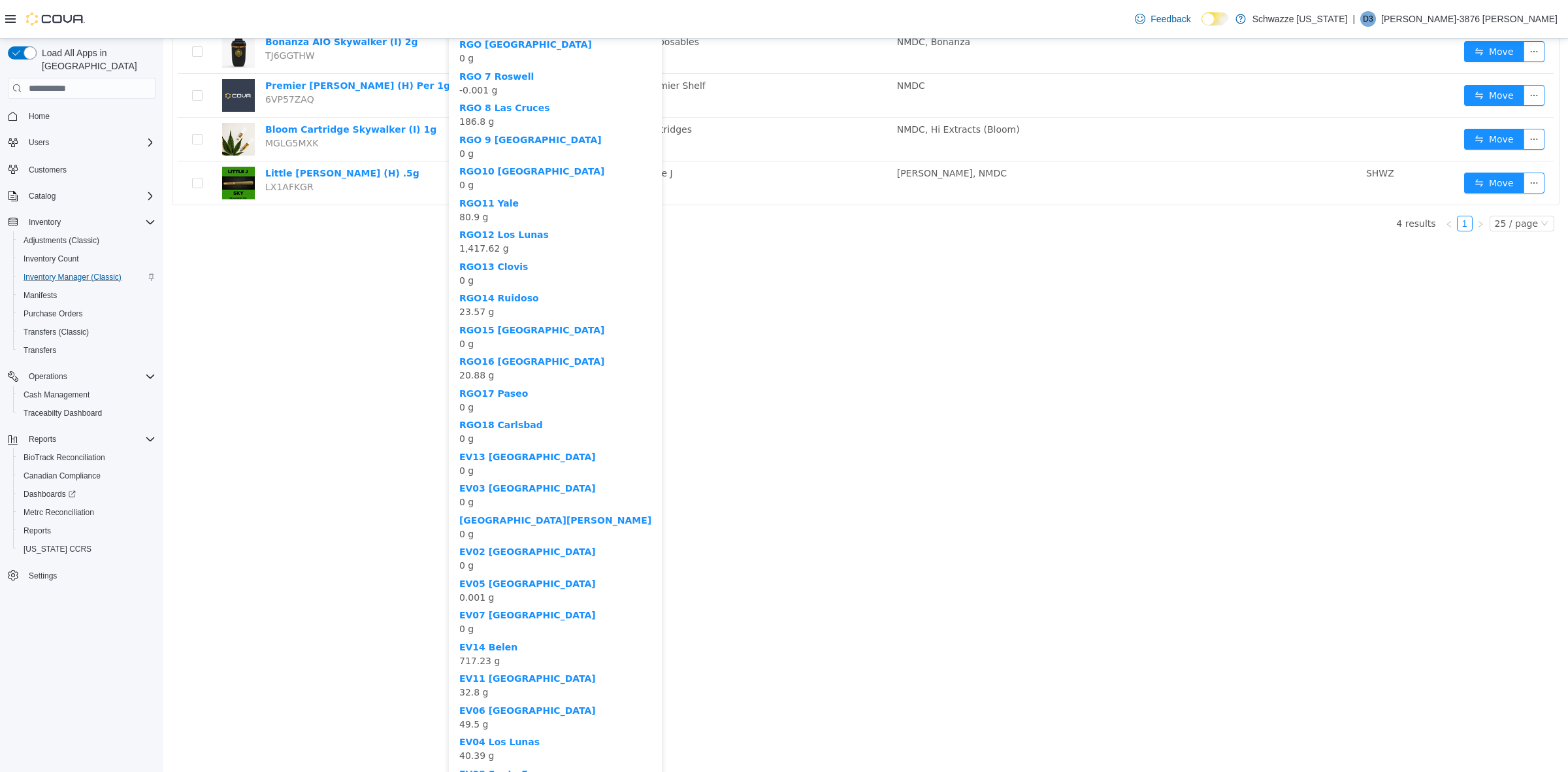
scroll to position [164, 0]
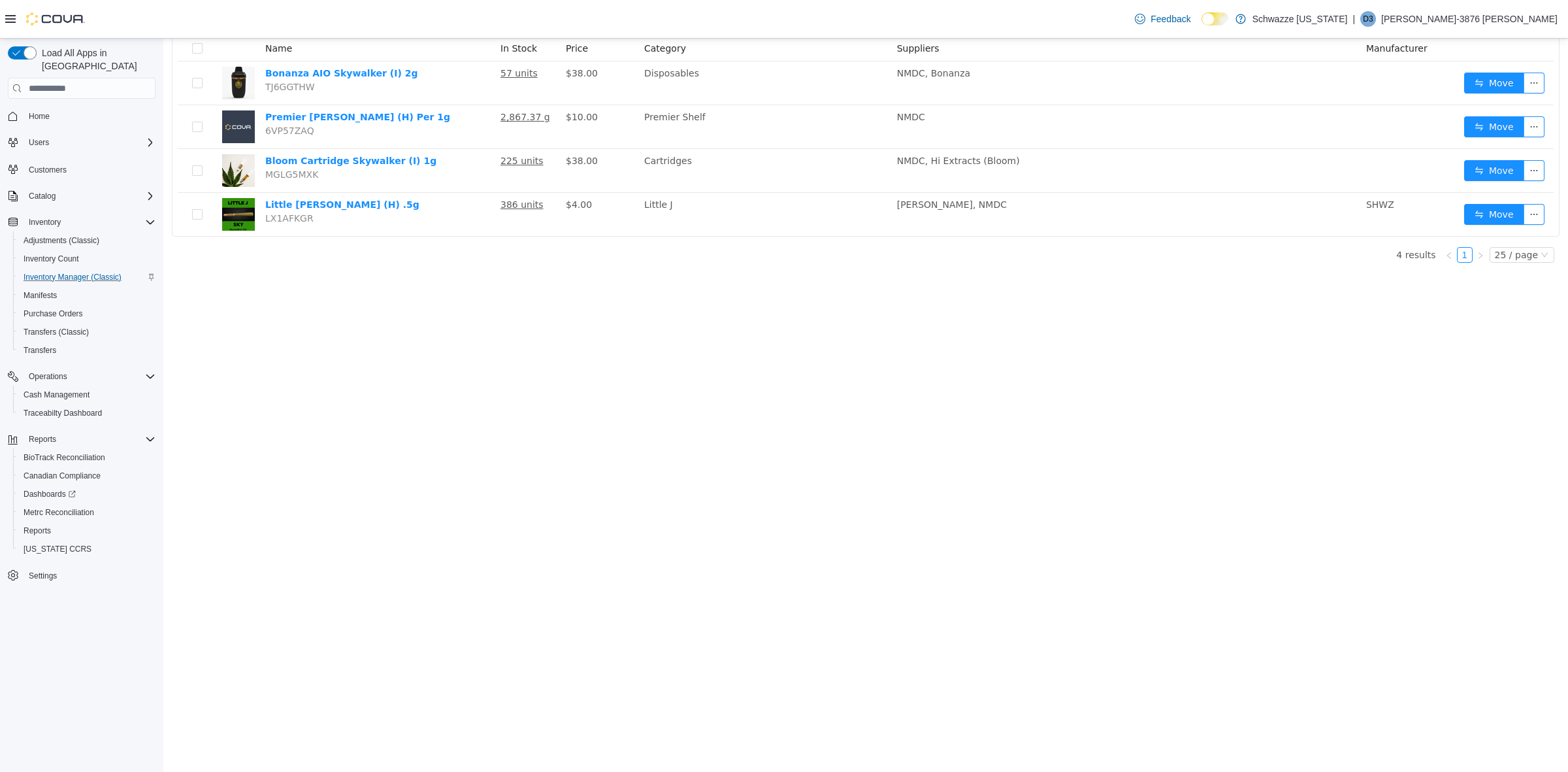
click at [632, 276] on div "Schwazze [US_STATE] / All Locations / Export Inventory Inventory Manager ******…" at bounding box center [866, 241] width 1405 height 733
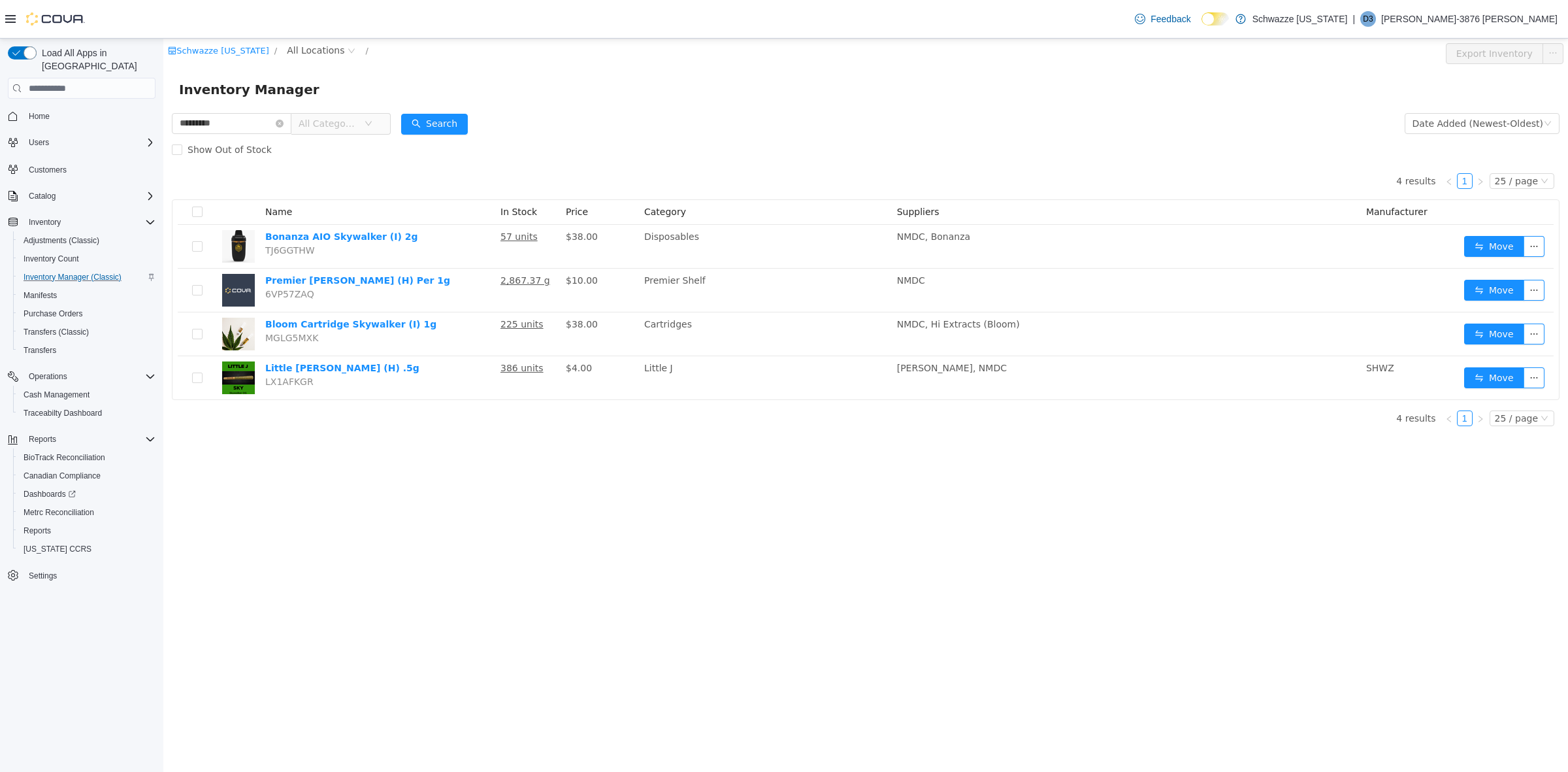
click at [522, 86] on div "Inventory Manager" at bounding box center [866, 89] width 1374 height 21
drag, startPoint x: 246, startPoint y: 128, endPoint x: 26, endPoint y: 136, distance: 220.1
click at [163, 136] on html "Schwazze [US_STATE] / All Locations / Export Inventory Inventory Manager ******…" at bounding box center [866, 405] width 1405 height 733
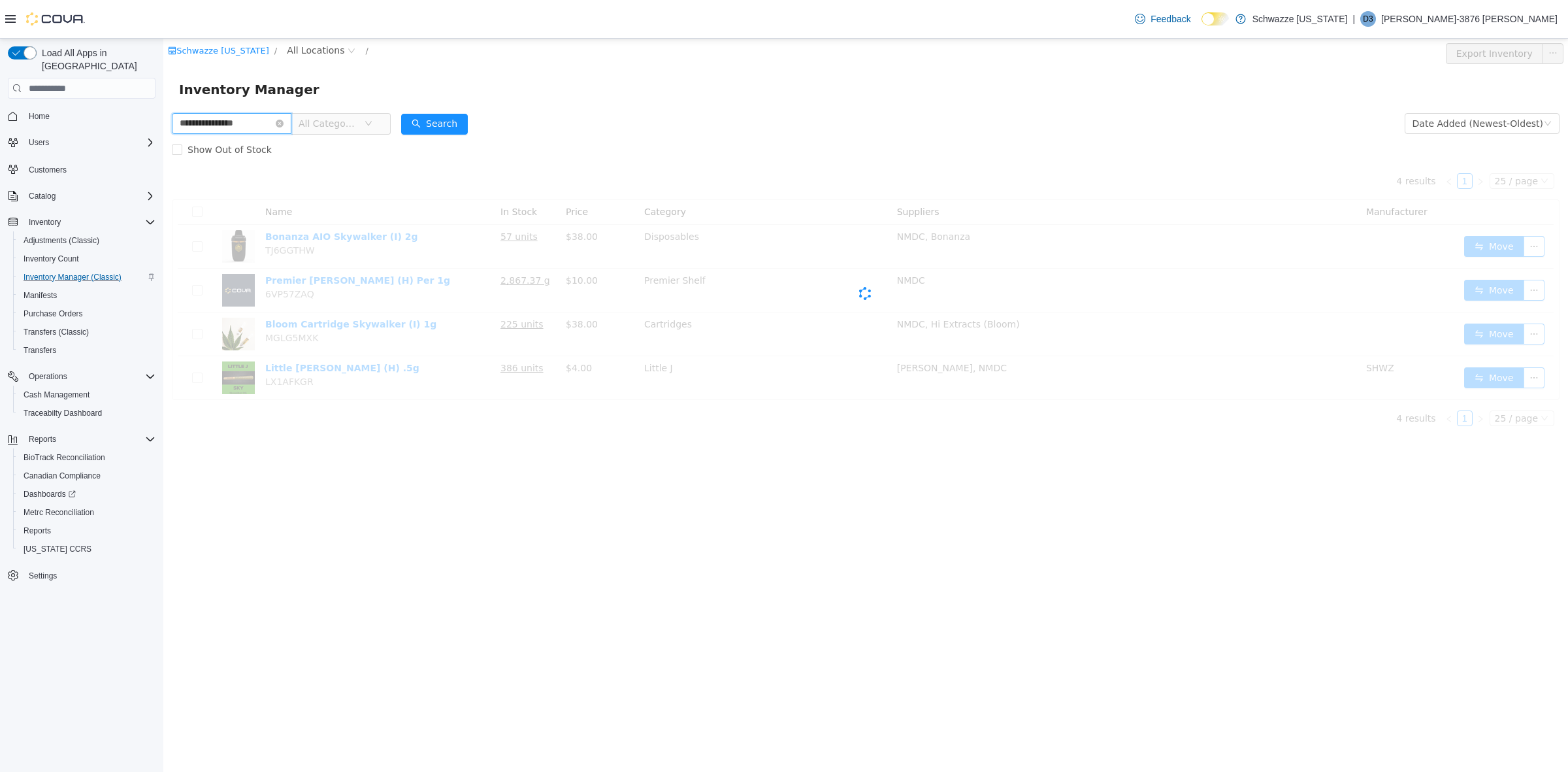
click at [260, 127] on input "**********" at bounding box center [232, 123] width 120 height 21
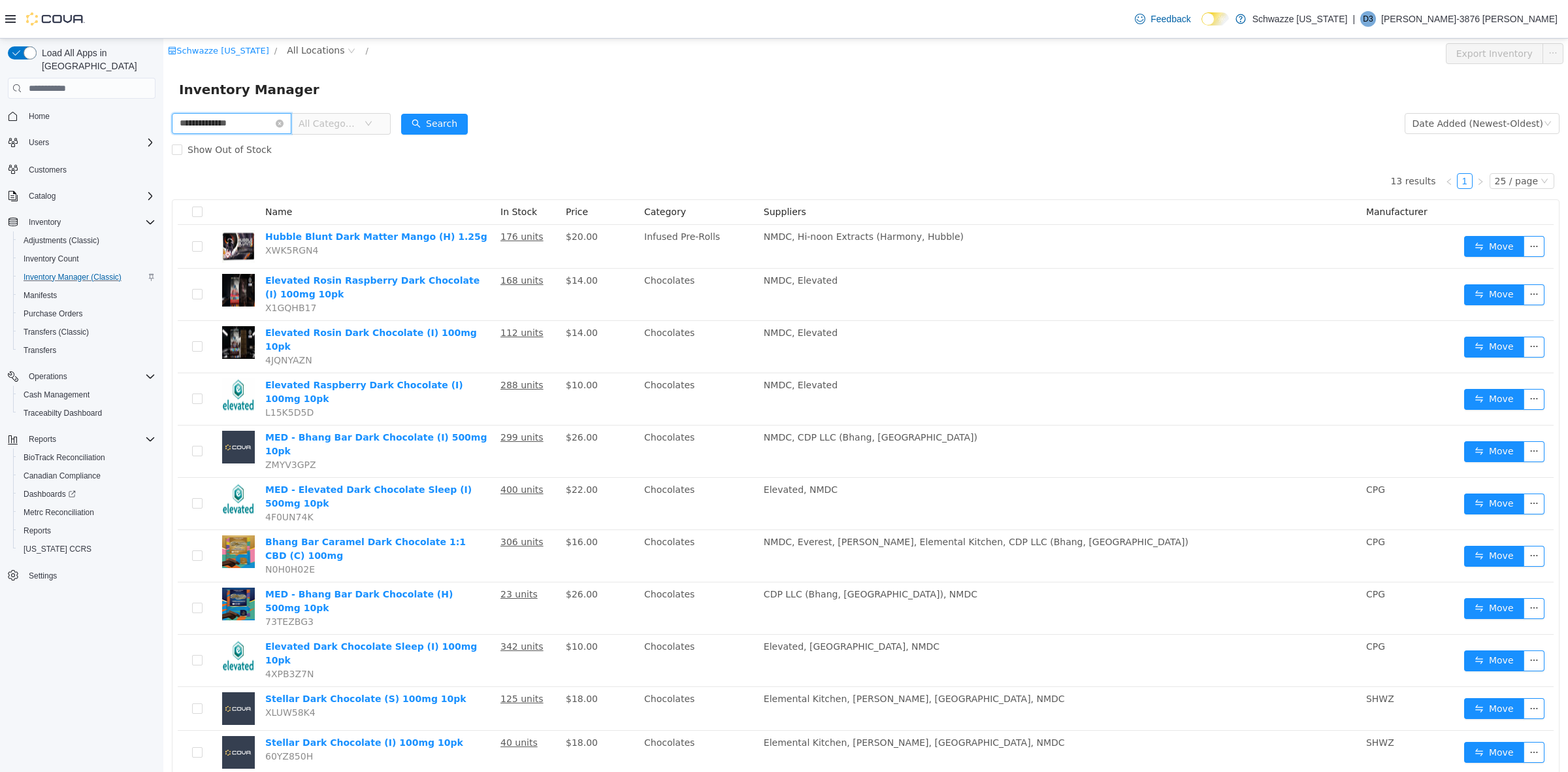
type input "**********"
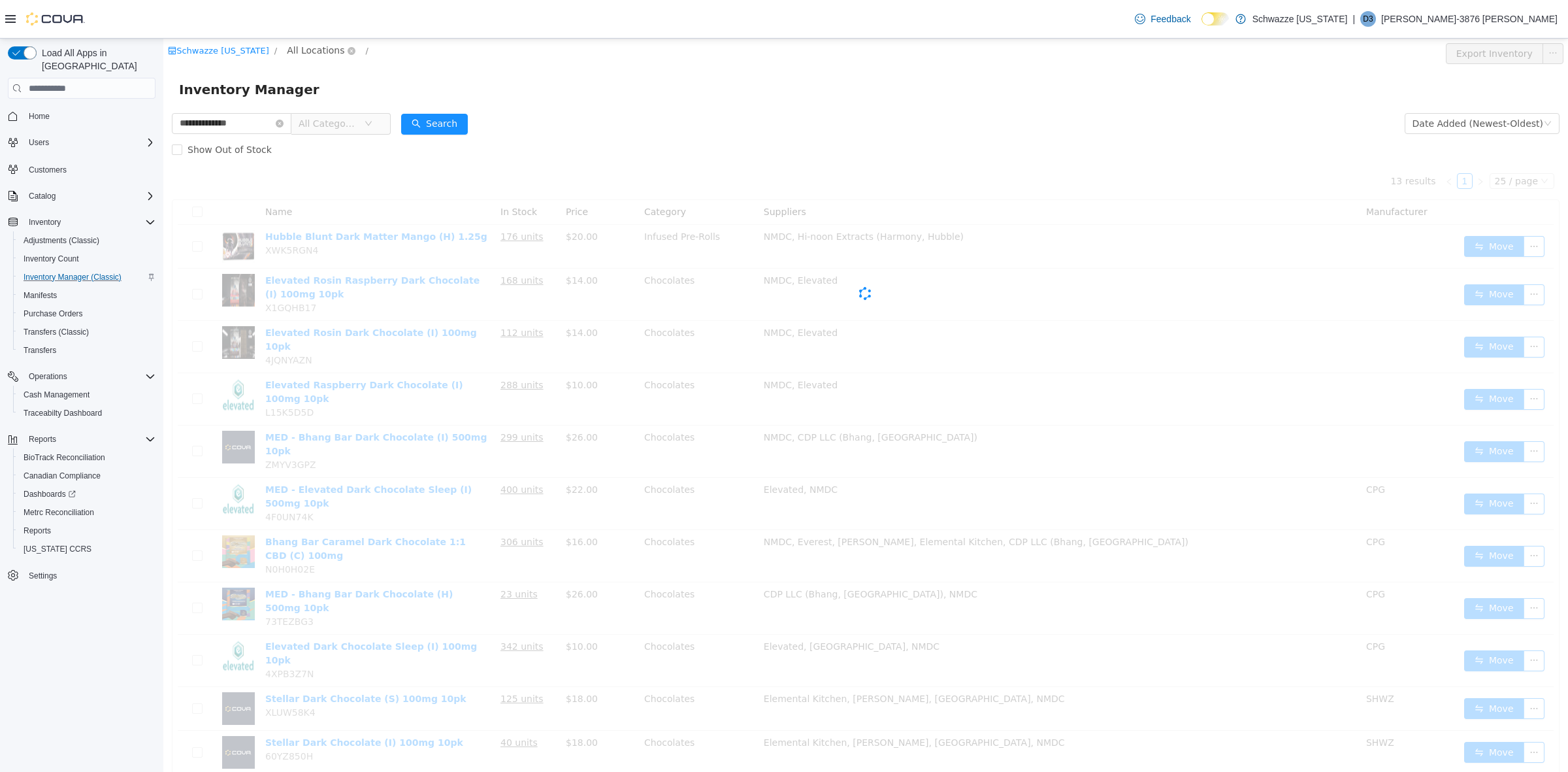
click at [312, 53] on span "All Locations" at bounding box center [315, 50] width 58 height 14
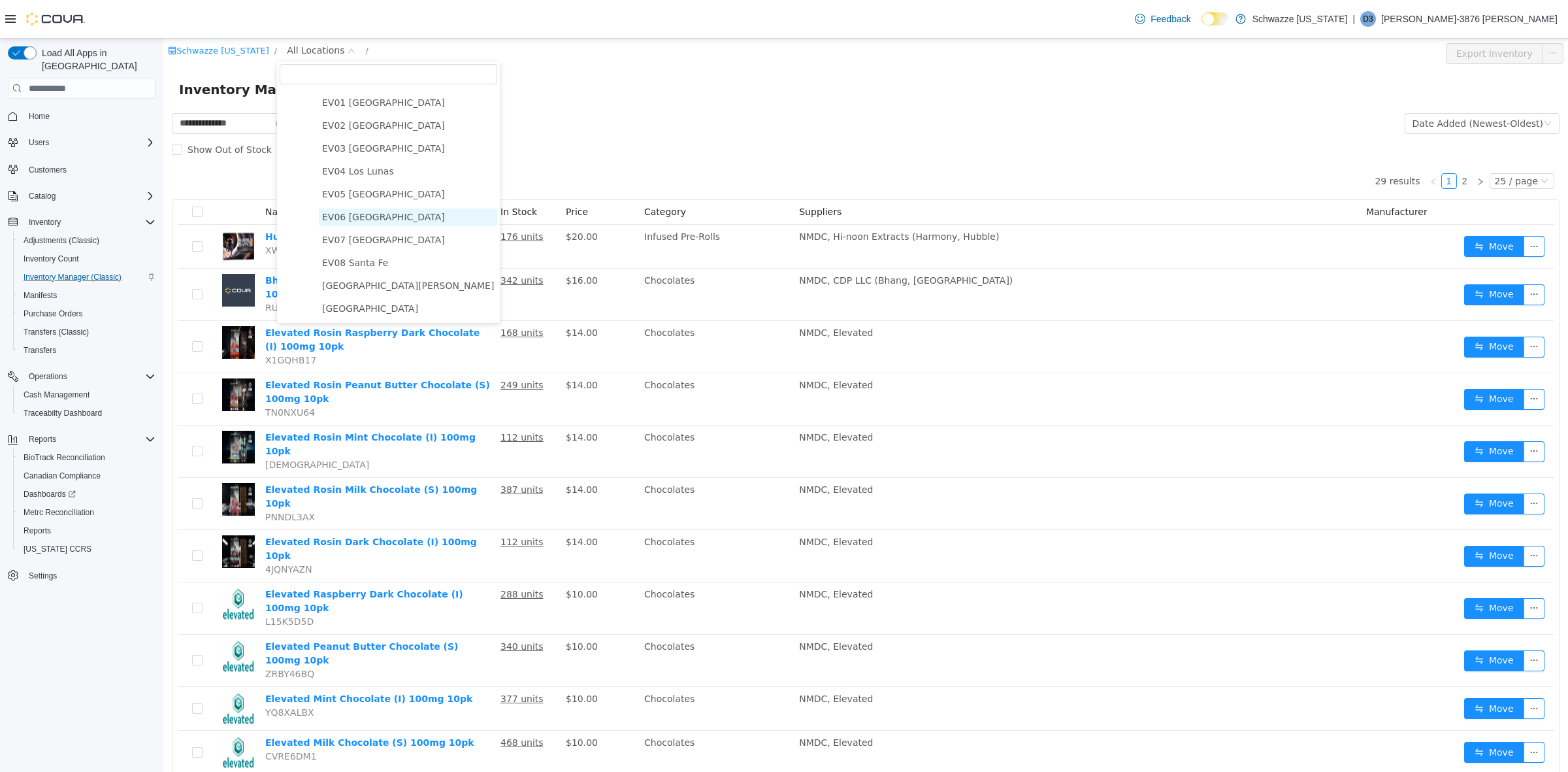
scroll to position [81, 0]
click at [392, 249] on span "[GEOGRAPHIC_DATA][PERSON_NAME]" at bounding box center [408, 245] width 172 height 11
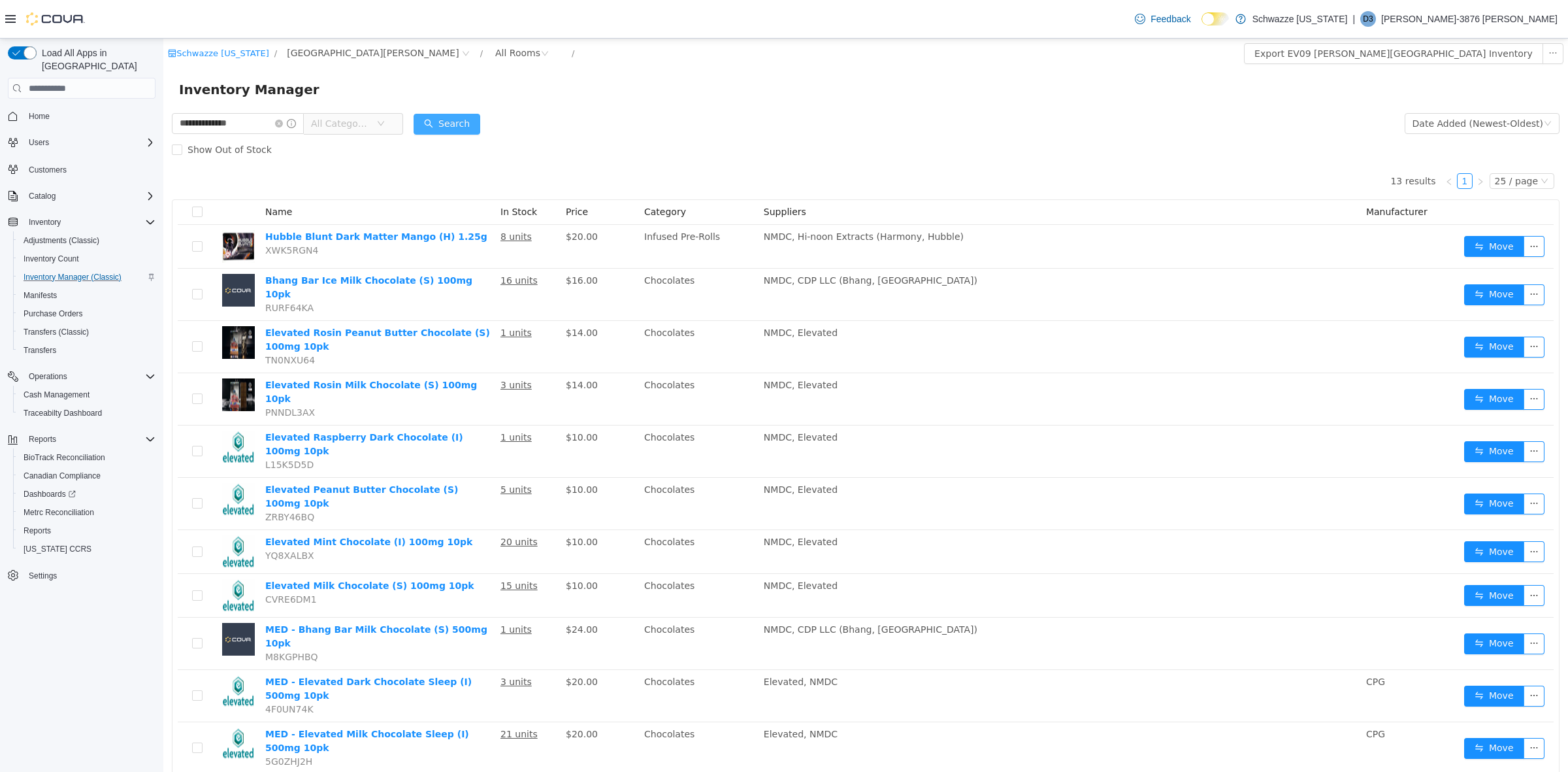
click at [480, 120] on button "Search" at bounding box center [447, 124] width 66 height 21
